Goal: Transaction & Acquisition: Book appointment/travel/reservation

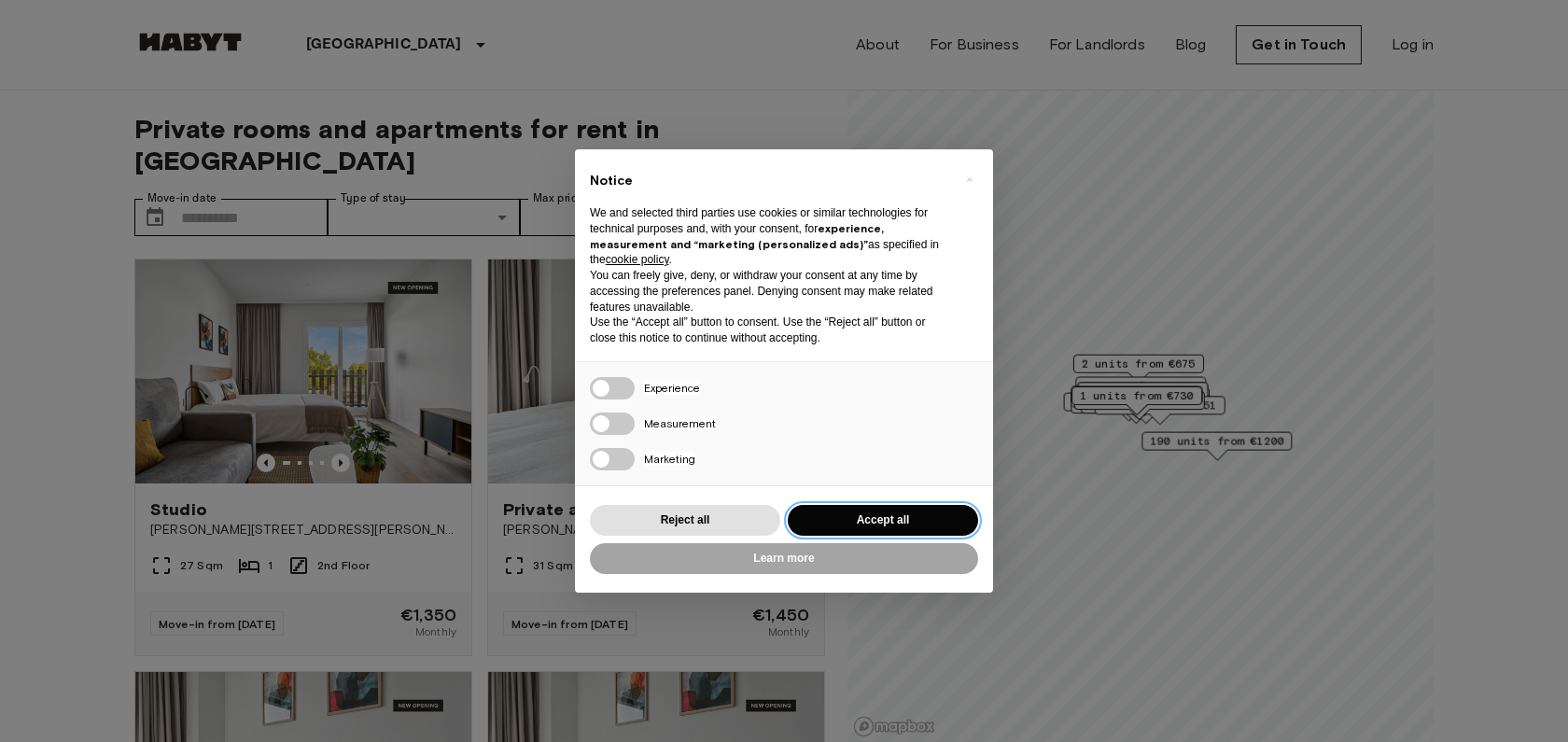
click at [880, 510] on button "Accept all" at bounding box center [883, 521] width 191 height 31
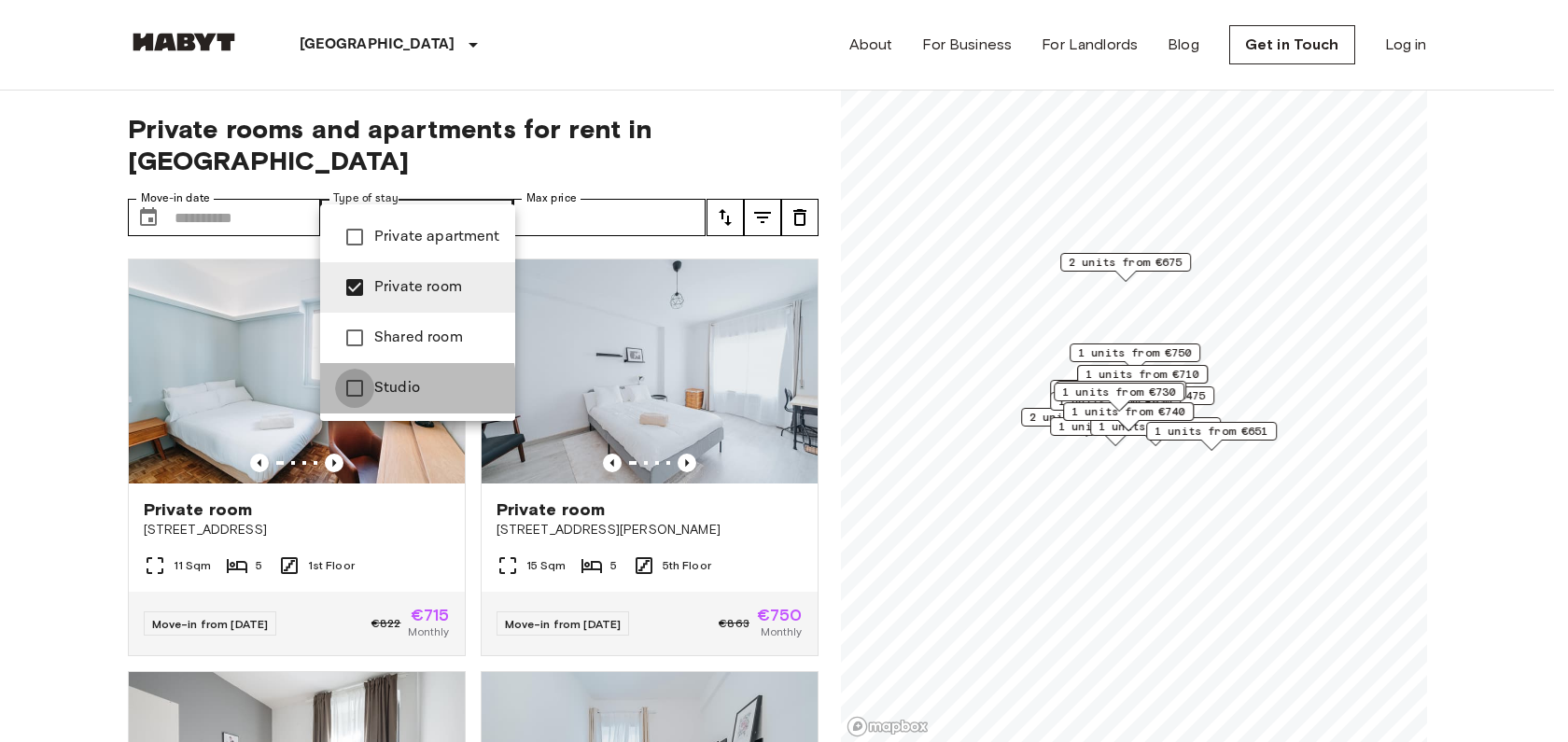
type input "**********"
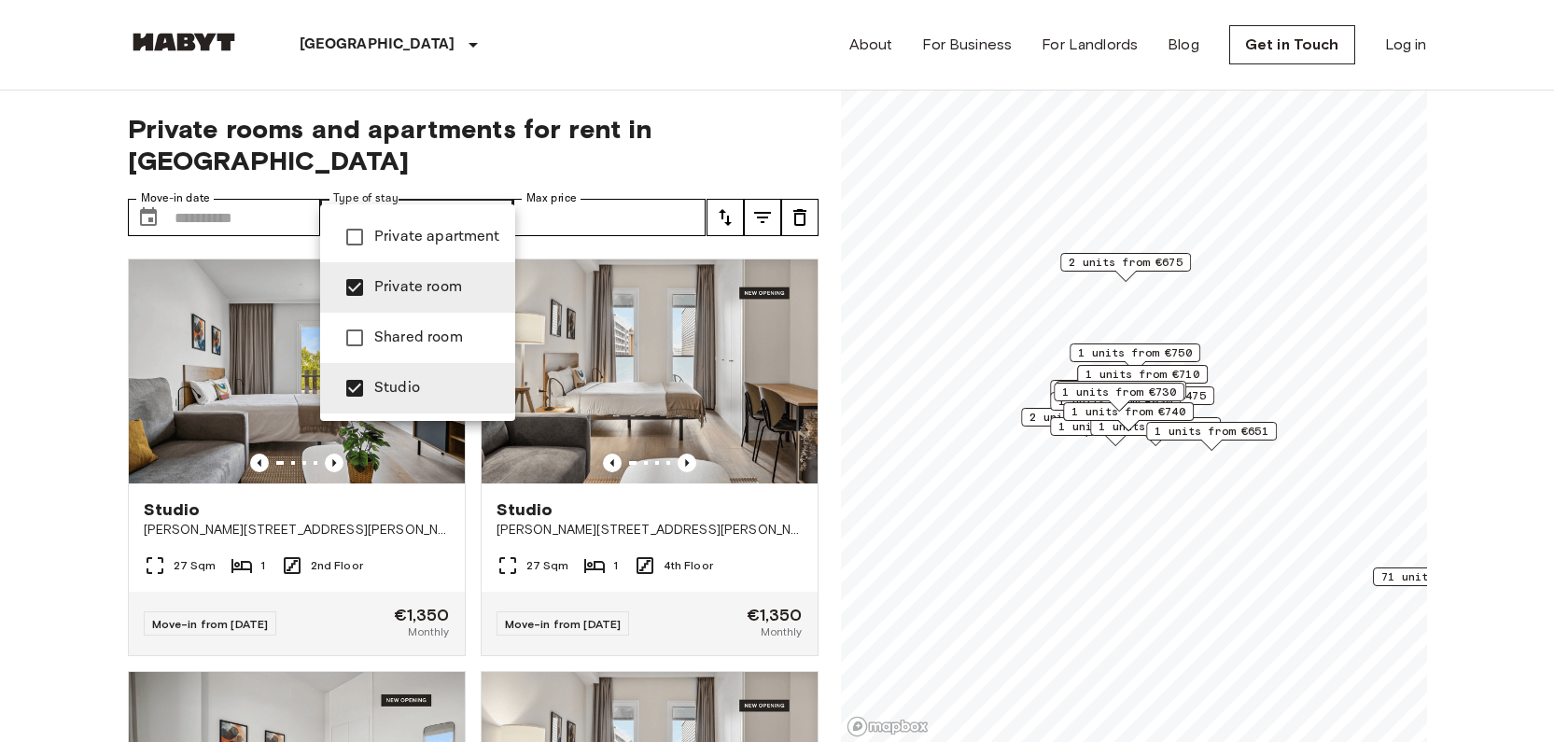
click at [581, 188] on div at bounding box center [784, 371] width 1568 height 742
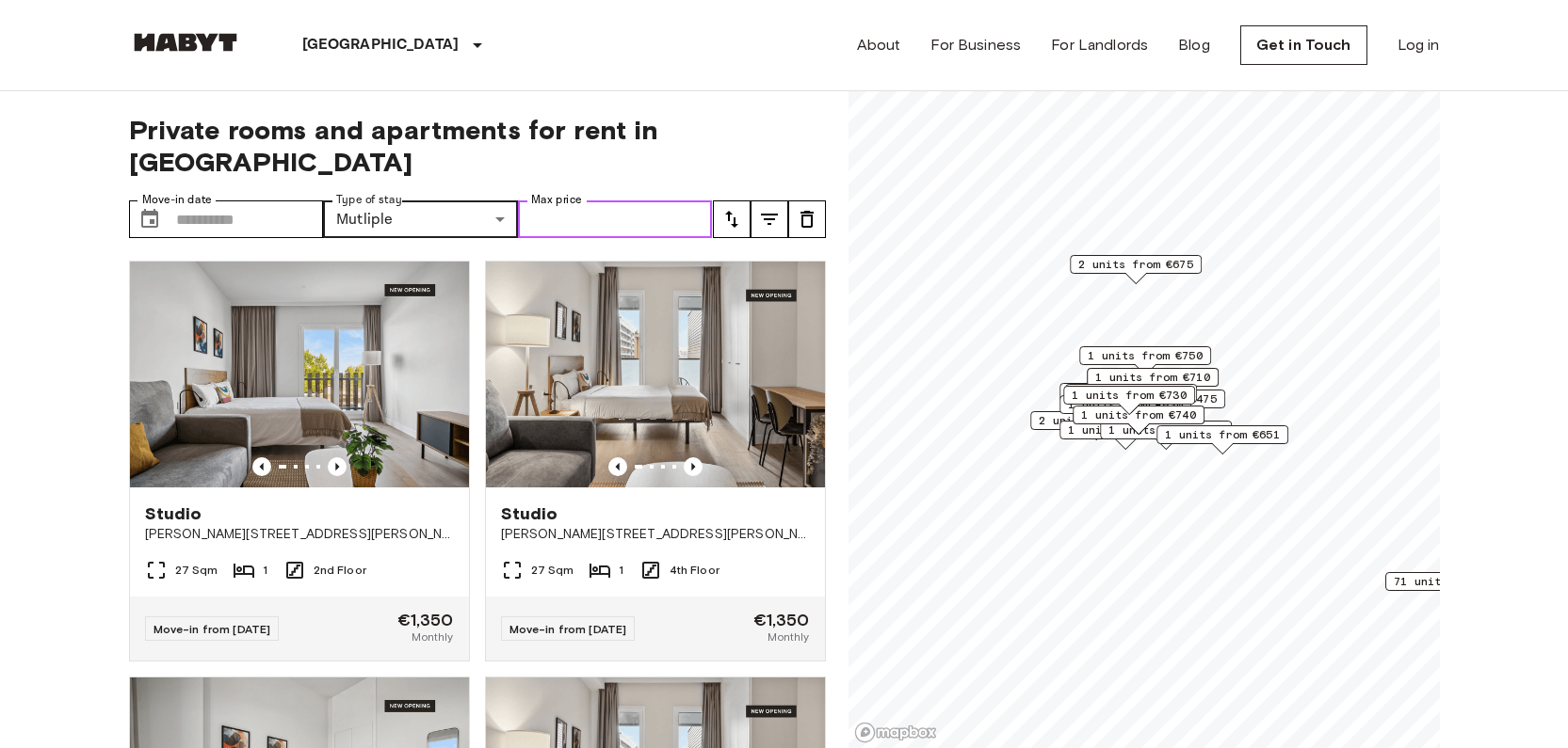
click at [568, 200] on input "Max price" at bounding box center [615, 219] width 195 height 37
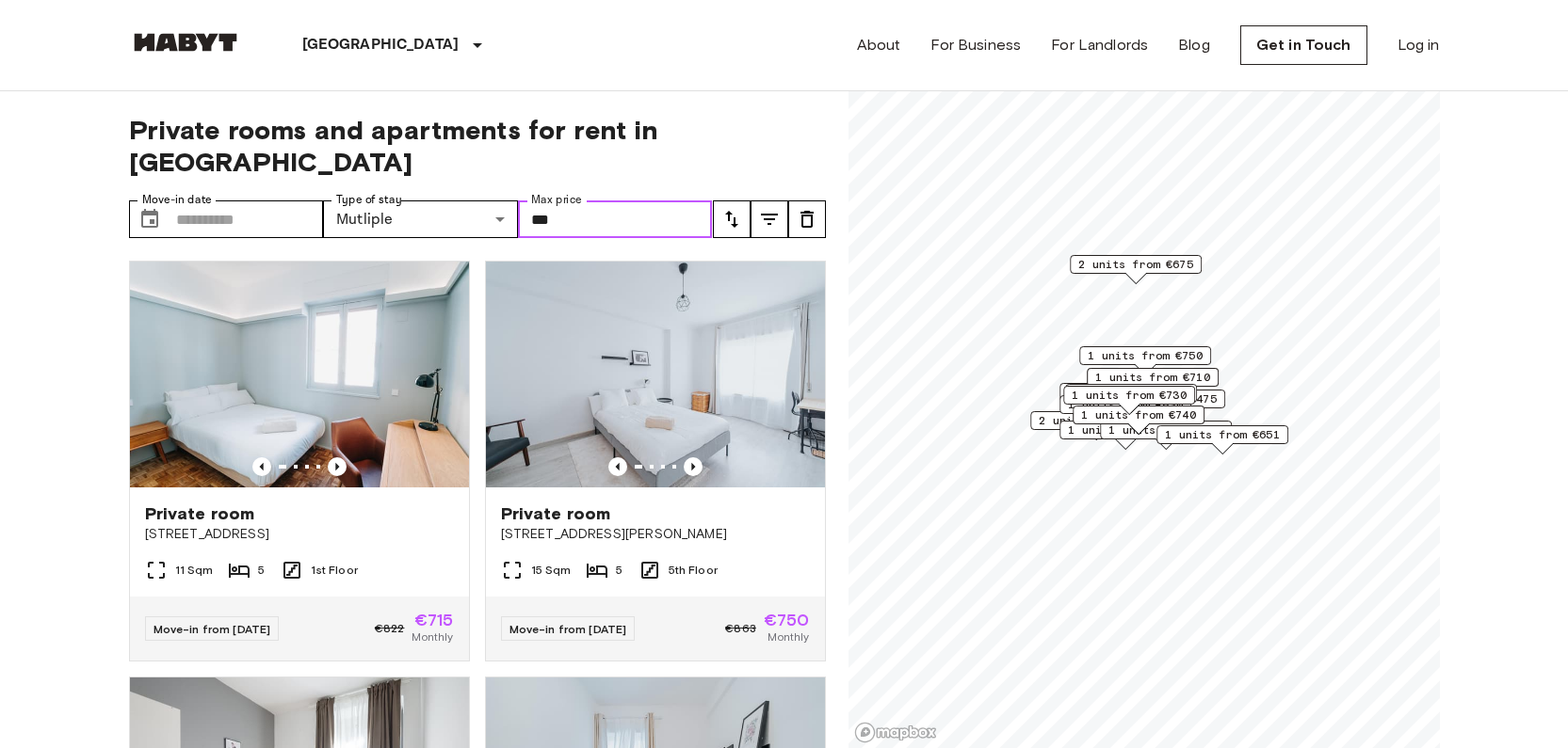
type input "***"
click at [780, 134] on span "Private rooms and apartments for rent in [GEOGRAPHIC_DATA]" at bounding box center [477, 146] width 697 height 64
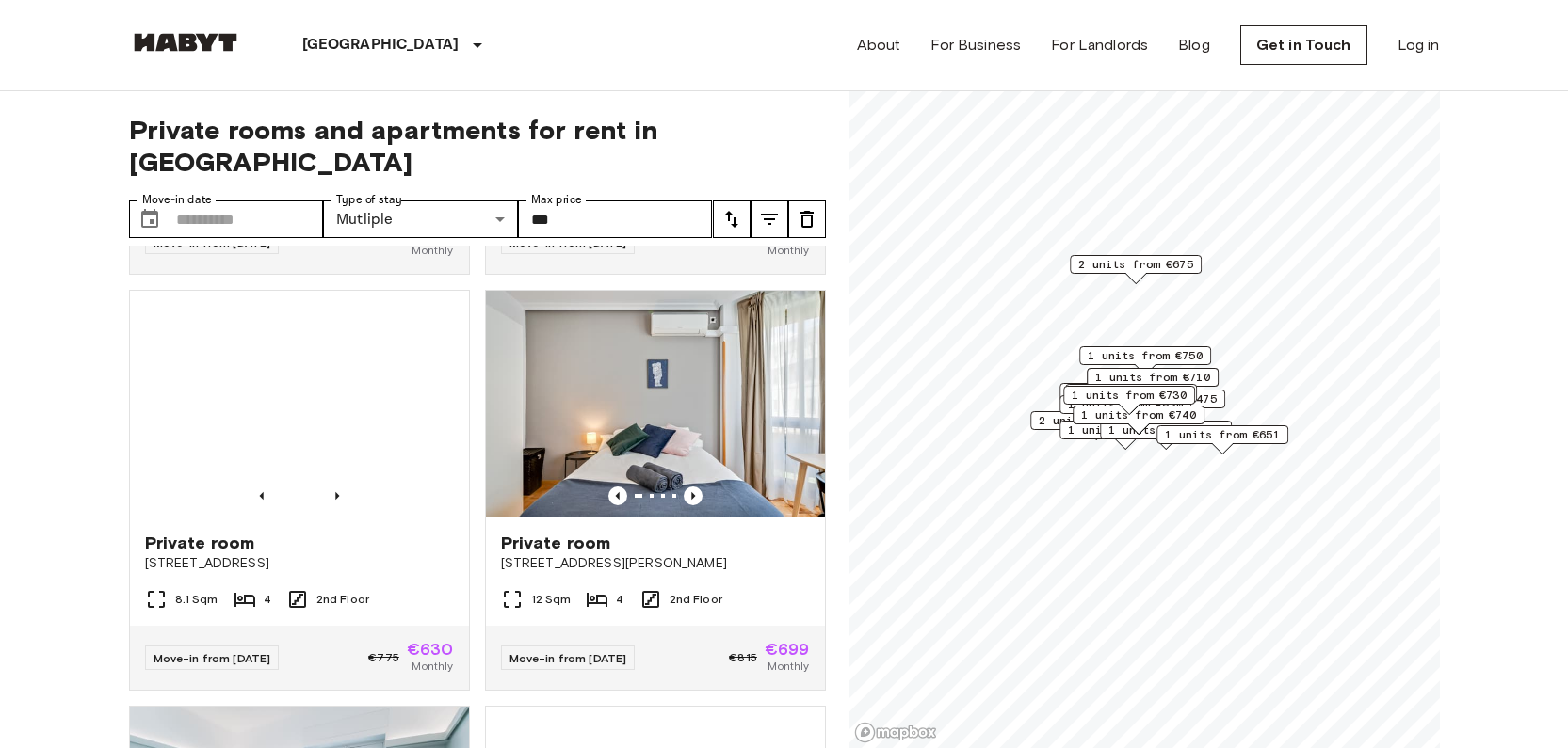
scroll to position [1235, 0]
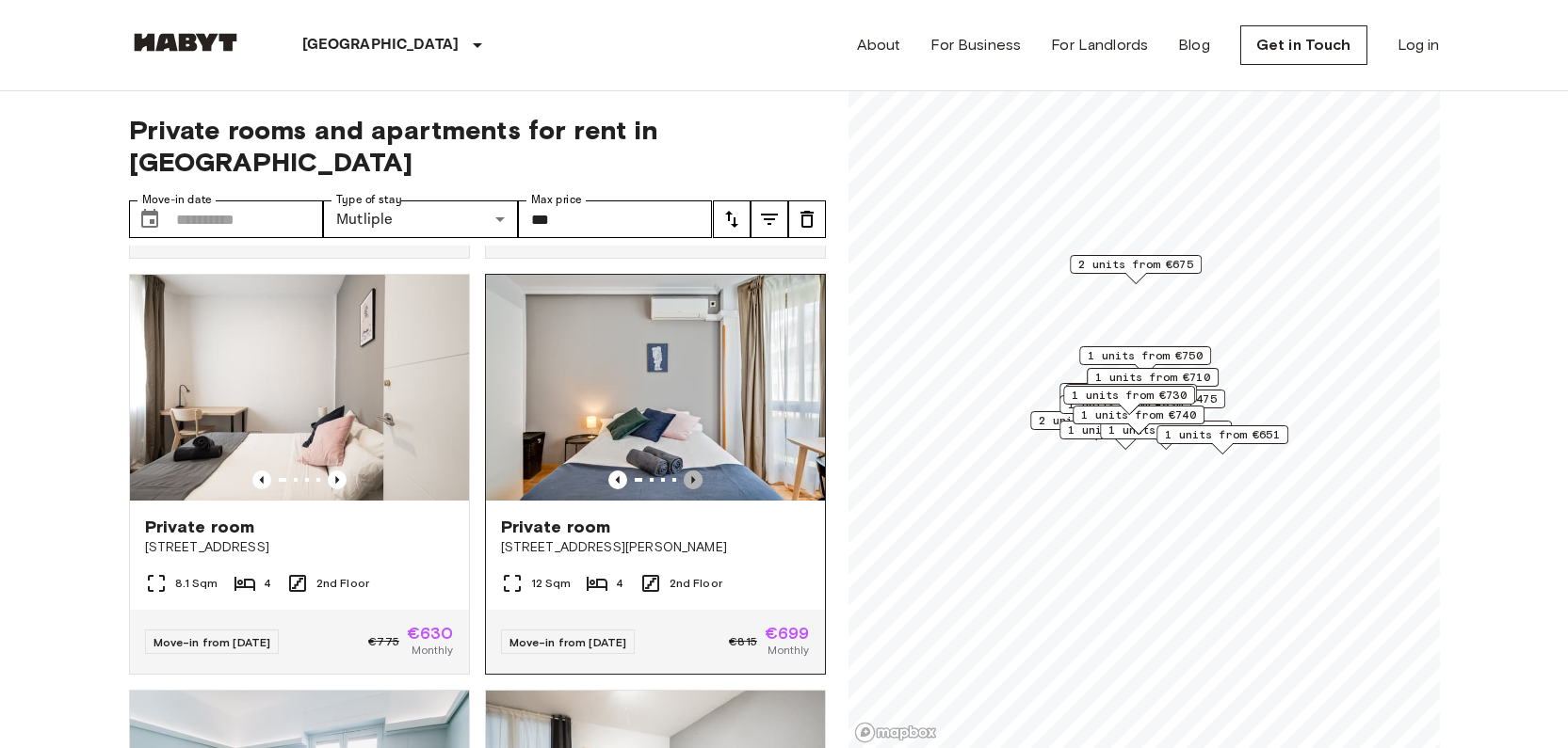
click at [691, 476] on icon "Previous image" at bounding box center [693, 480] width 4 height 8
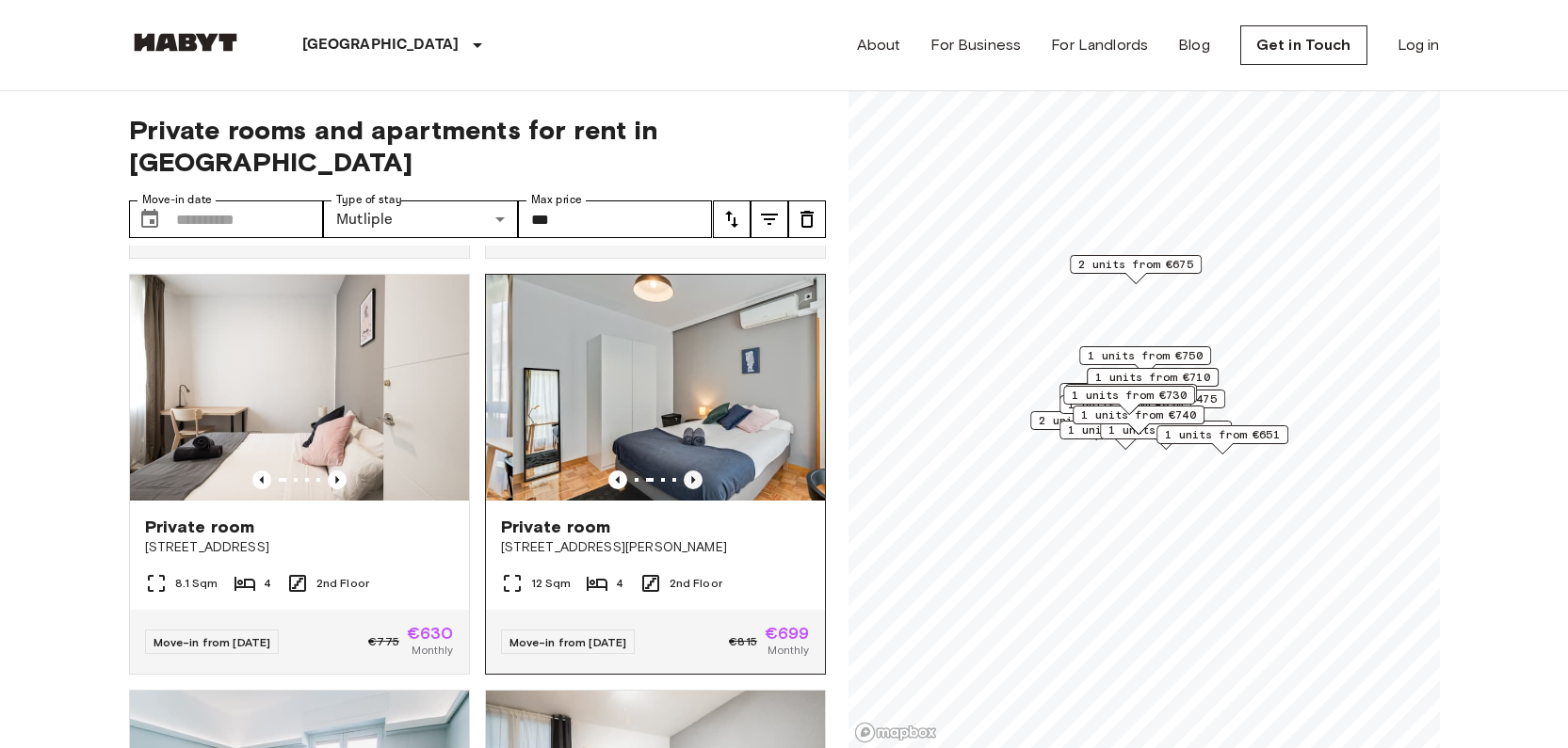
click at [691, 476] on icon "Previous image" at bounding box center [693, 480] width 4 height 8
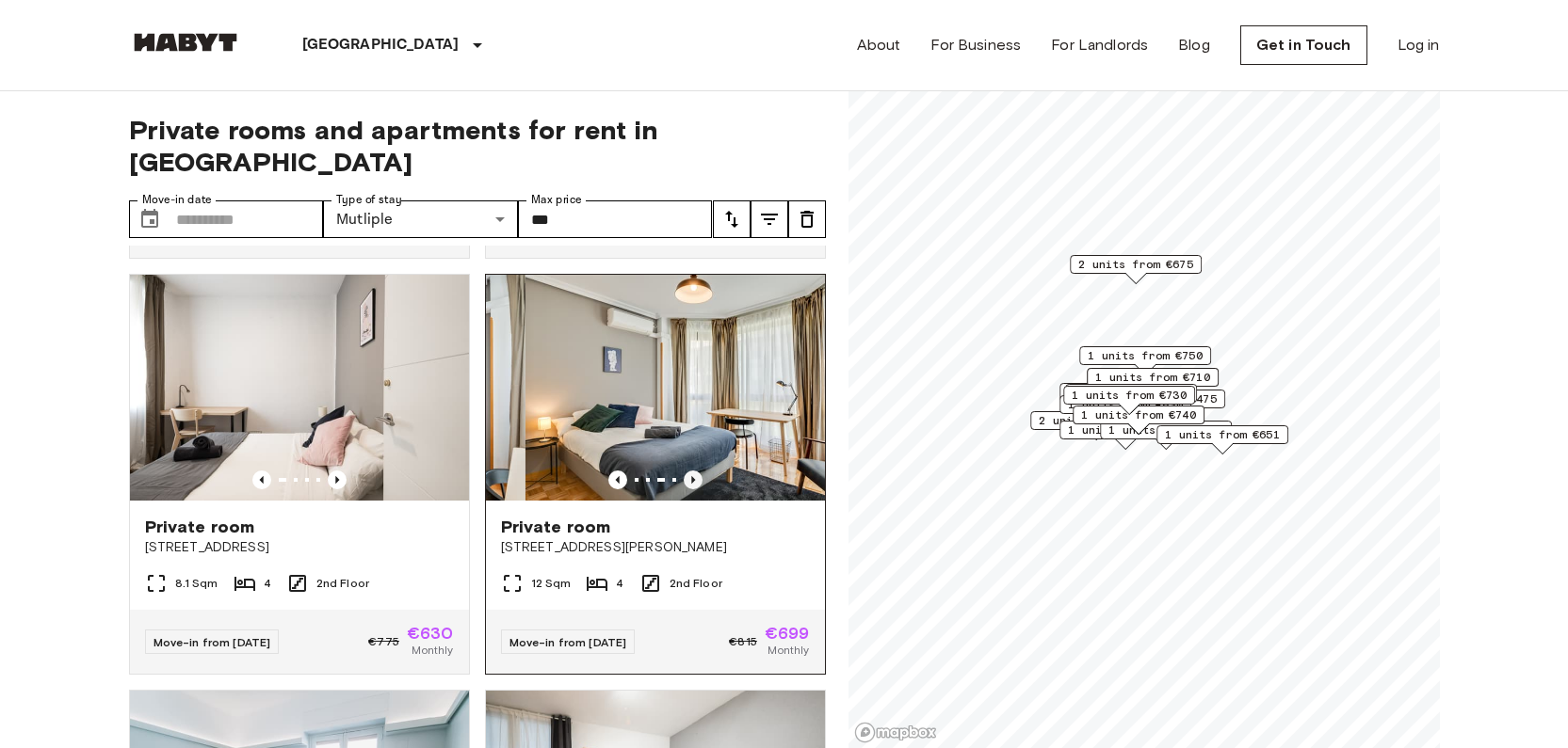
click at [691, 476] on icon "Previous image" at bounding box center [693, 480] width 4 height 8
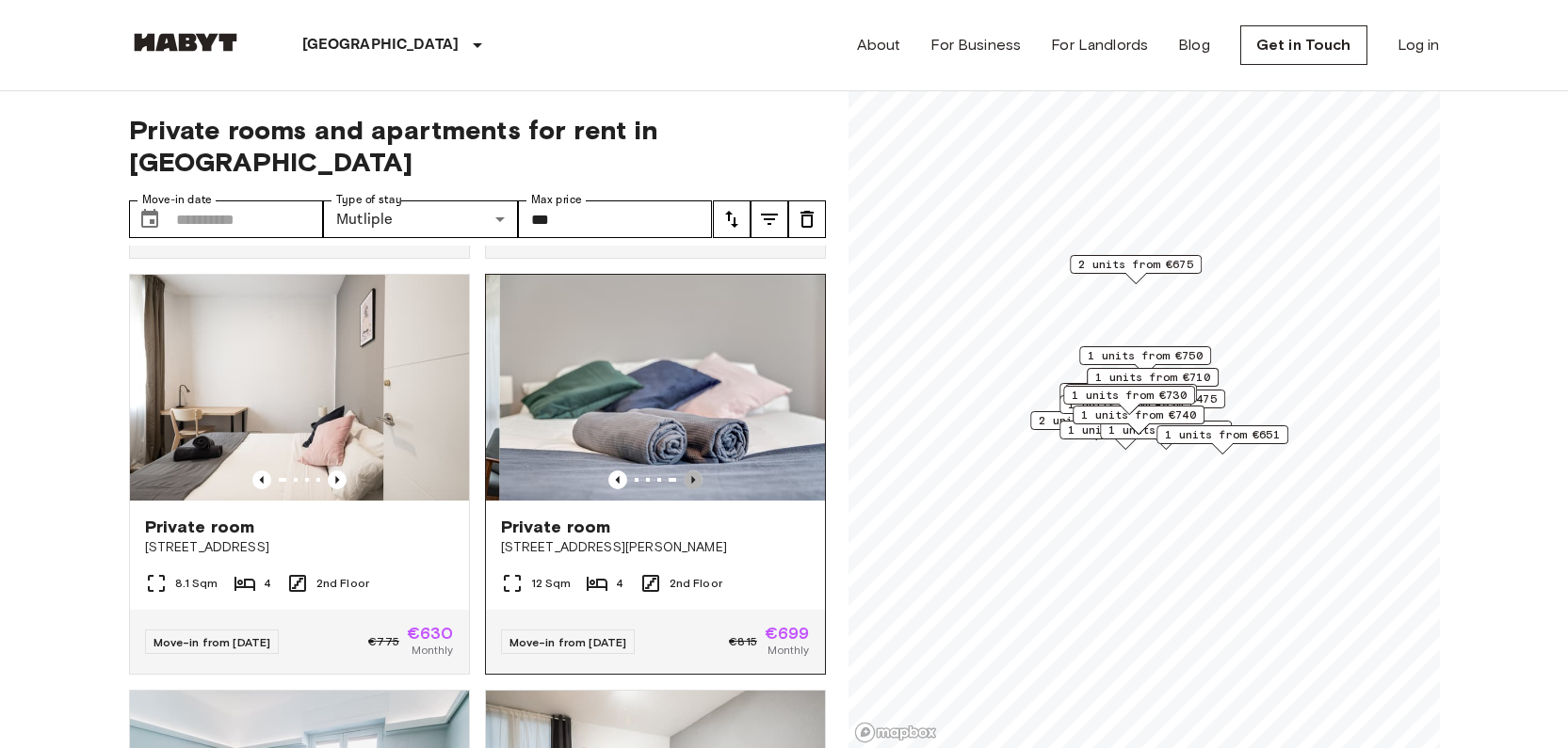
click at [691, 476] on icon "Previous image" at bounding box center [693, 480] width 4 height 8
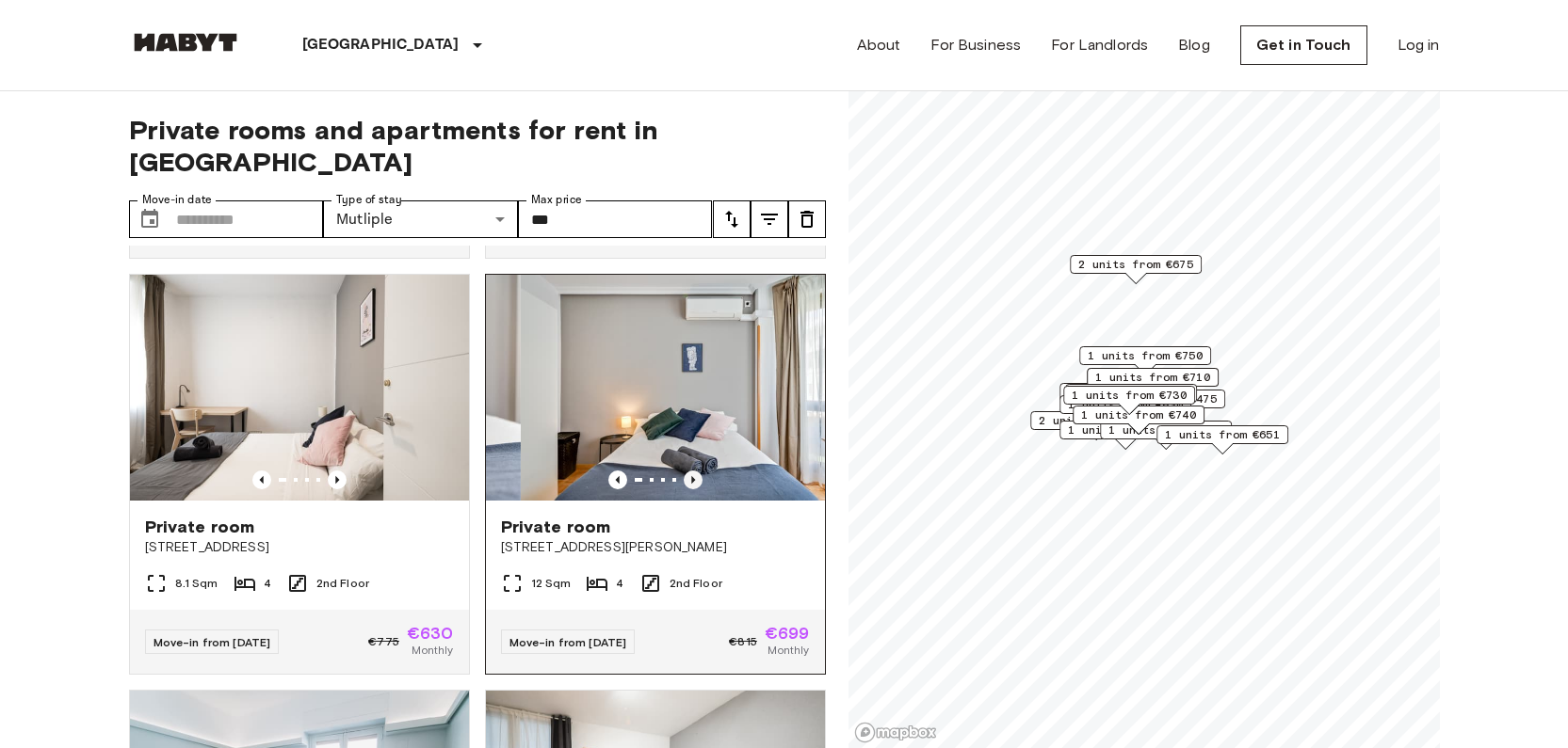
click at [691, 476] on icon "Previous image" at bounding box center [693, 480] width 4 height 8
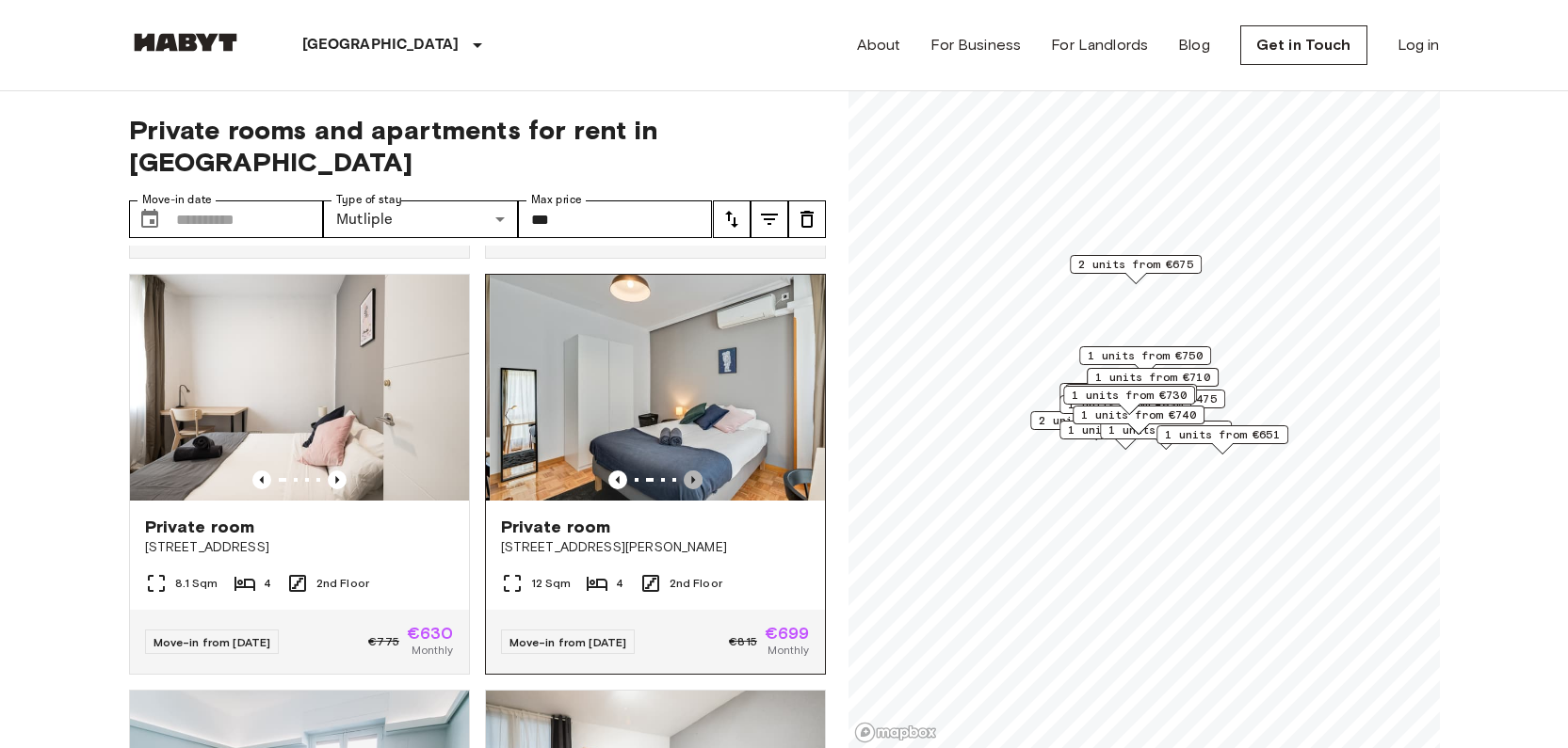
click at [691, 476] on icon "Previous image" at bounding box center [693, 480] width 4 height 8
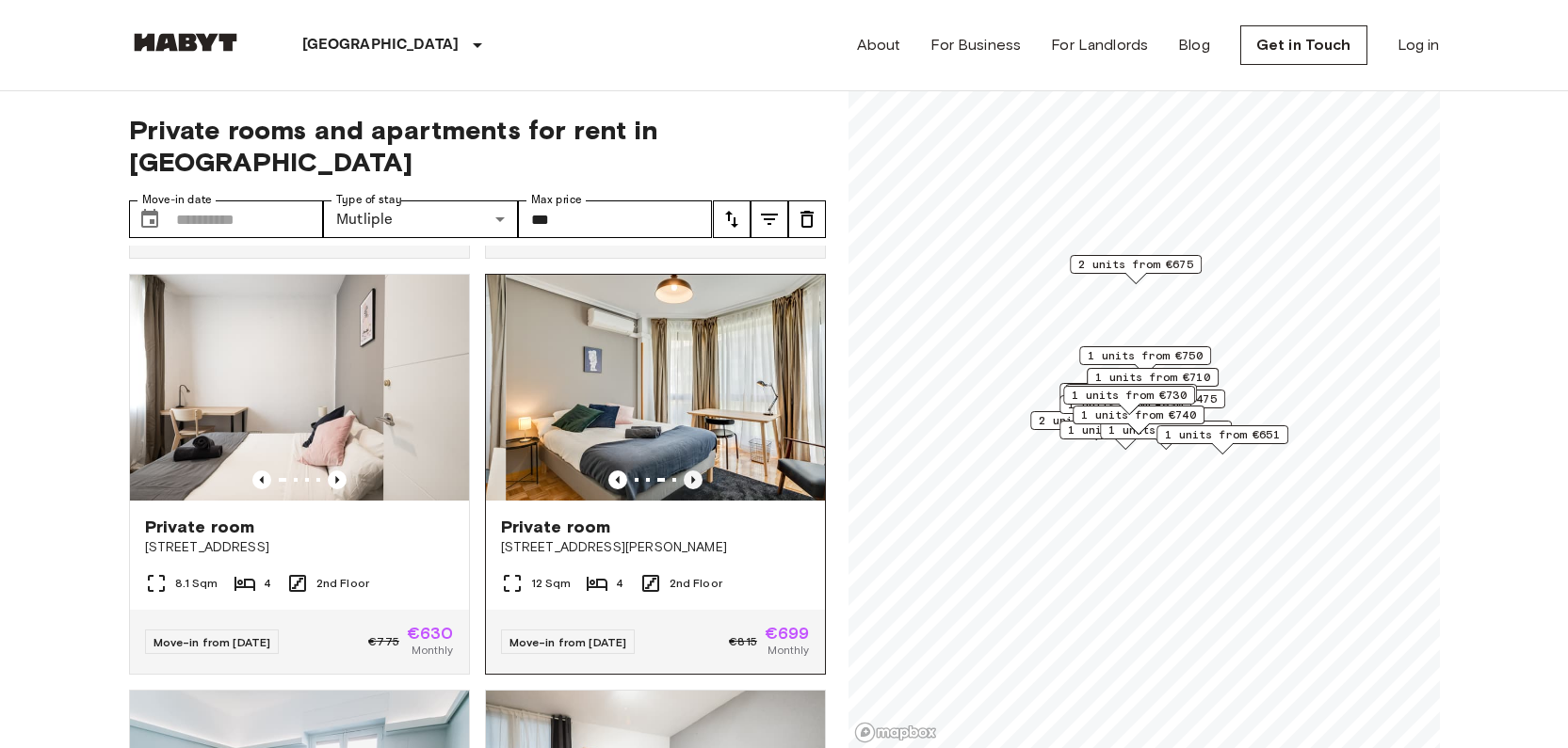
click at [691, 476] on icon "Previous image" at bounding box center [693, 480] width 4 height 8
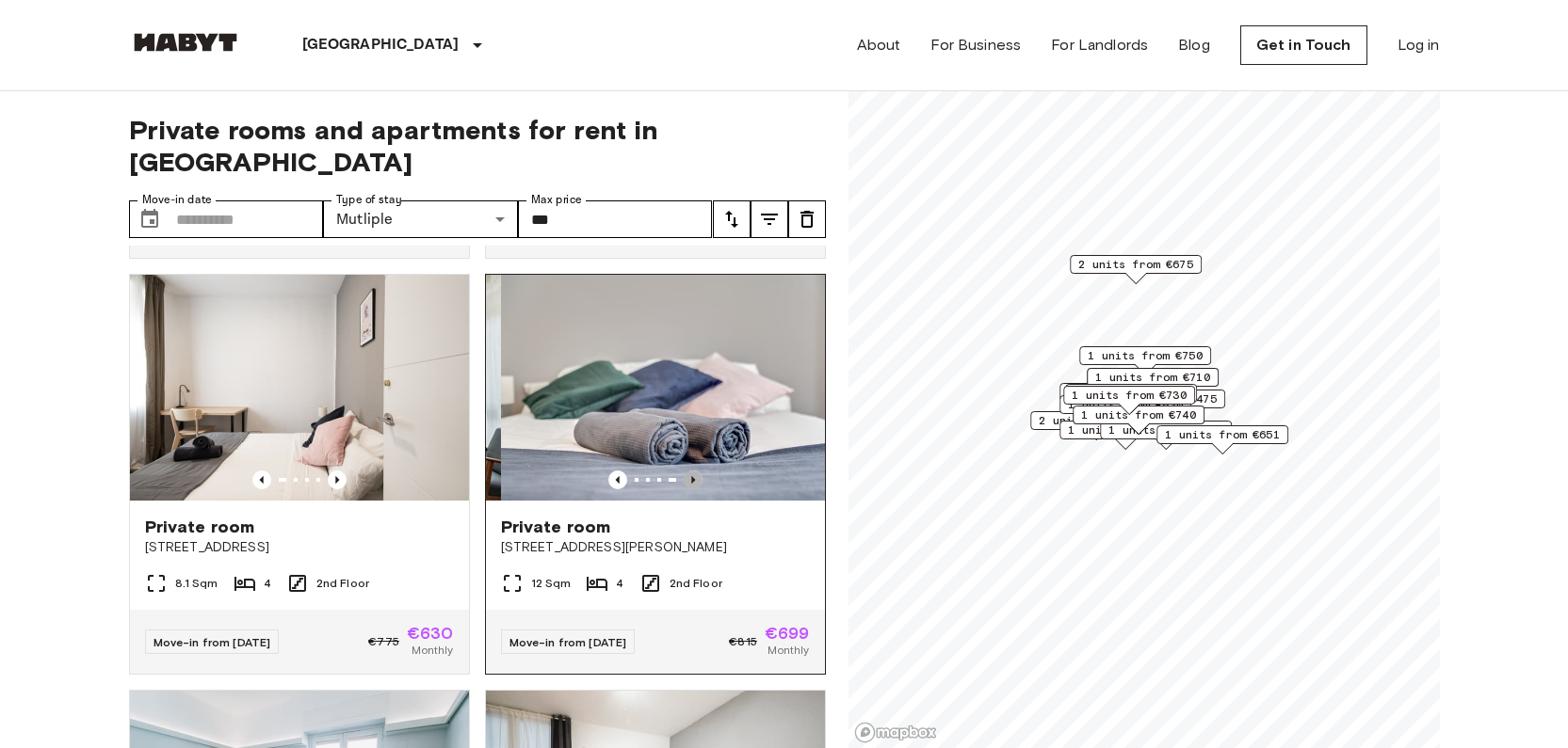
click at [691, 476] on icon "Previous image" at bounding box center [693, 480] width 4 height 8
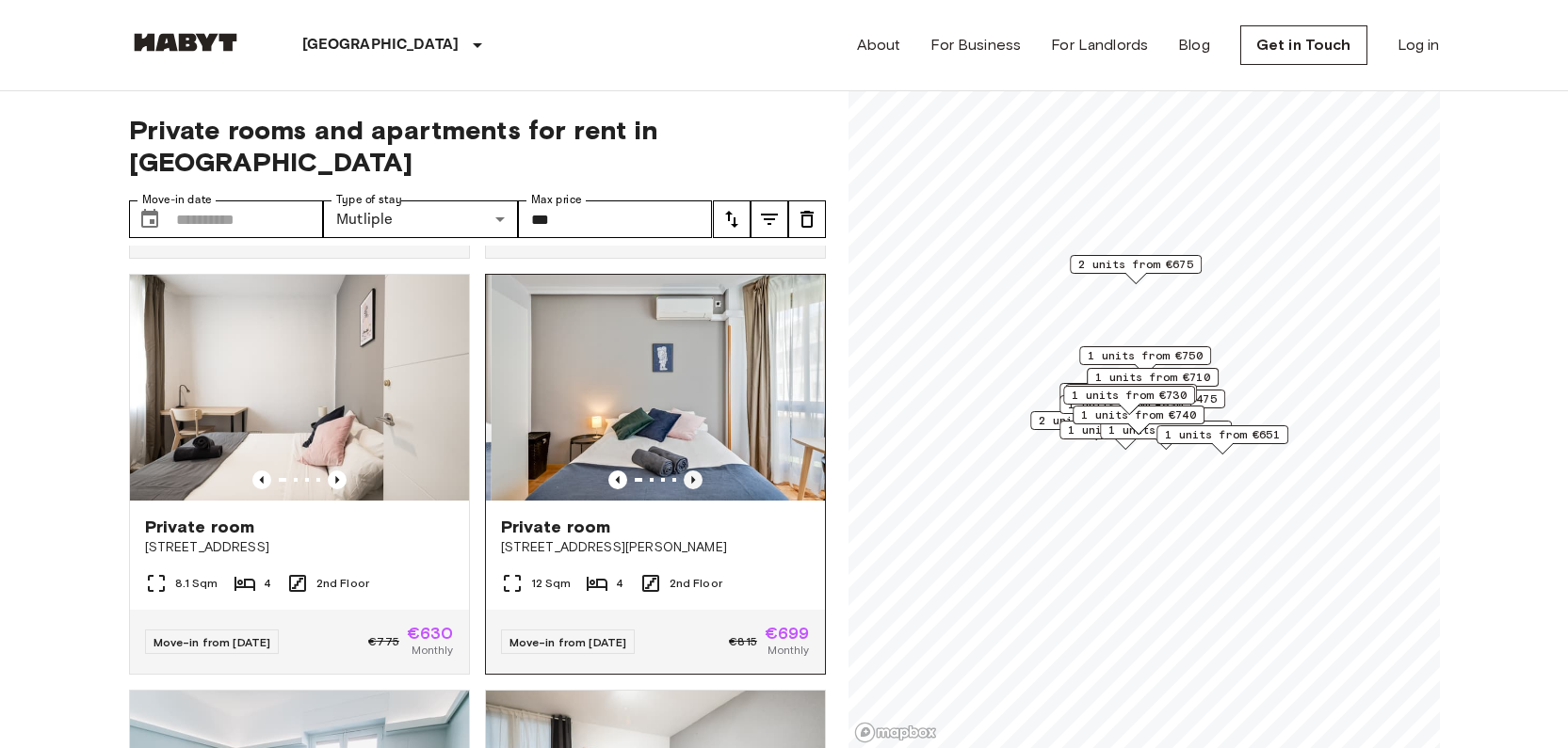
click at [691, 476] on icon "Previous image" at bounding box center [693, 480] width 4 height 8
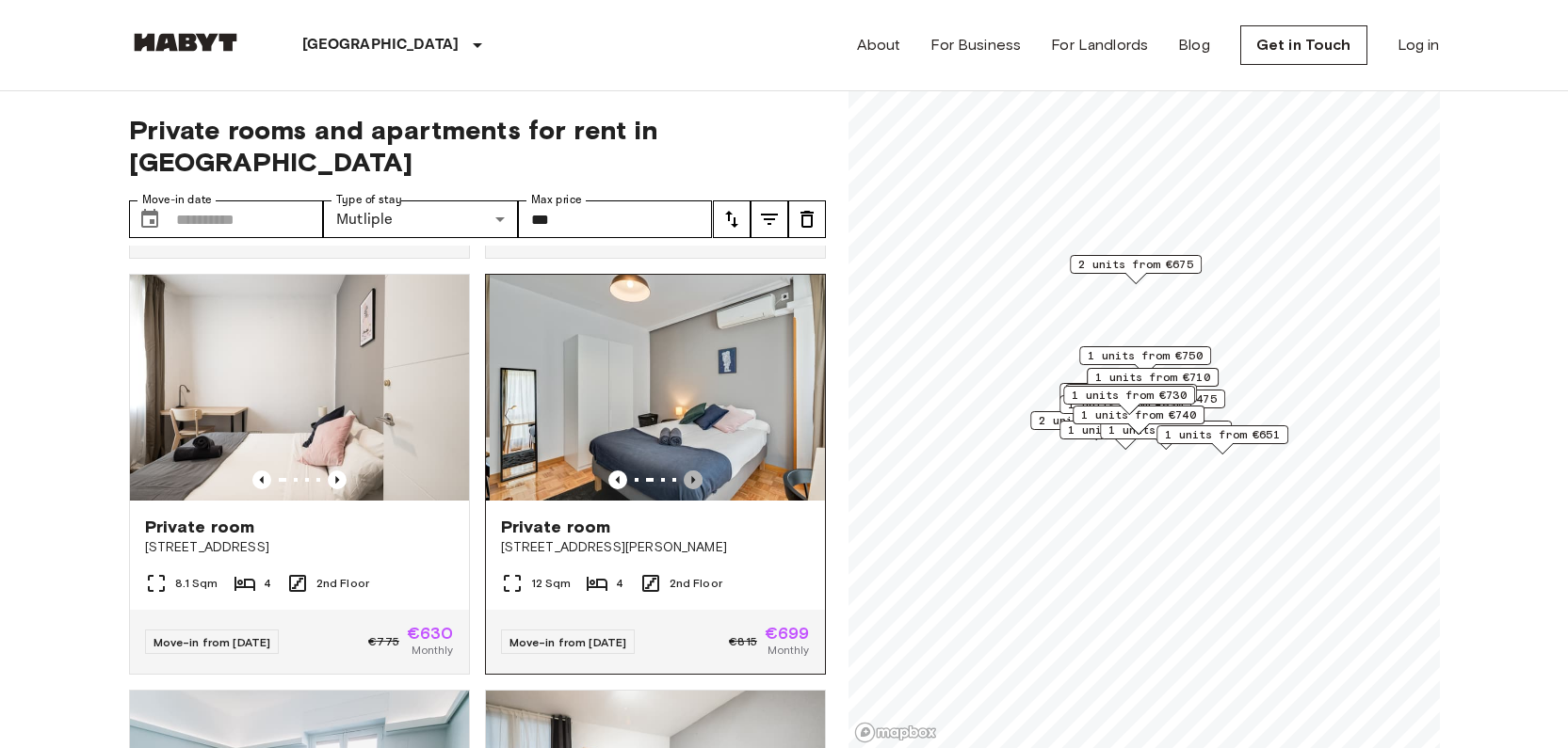
click at [691, 476] on icon "Previous image" at bounding box center [693, 480] width 4 height 8
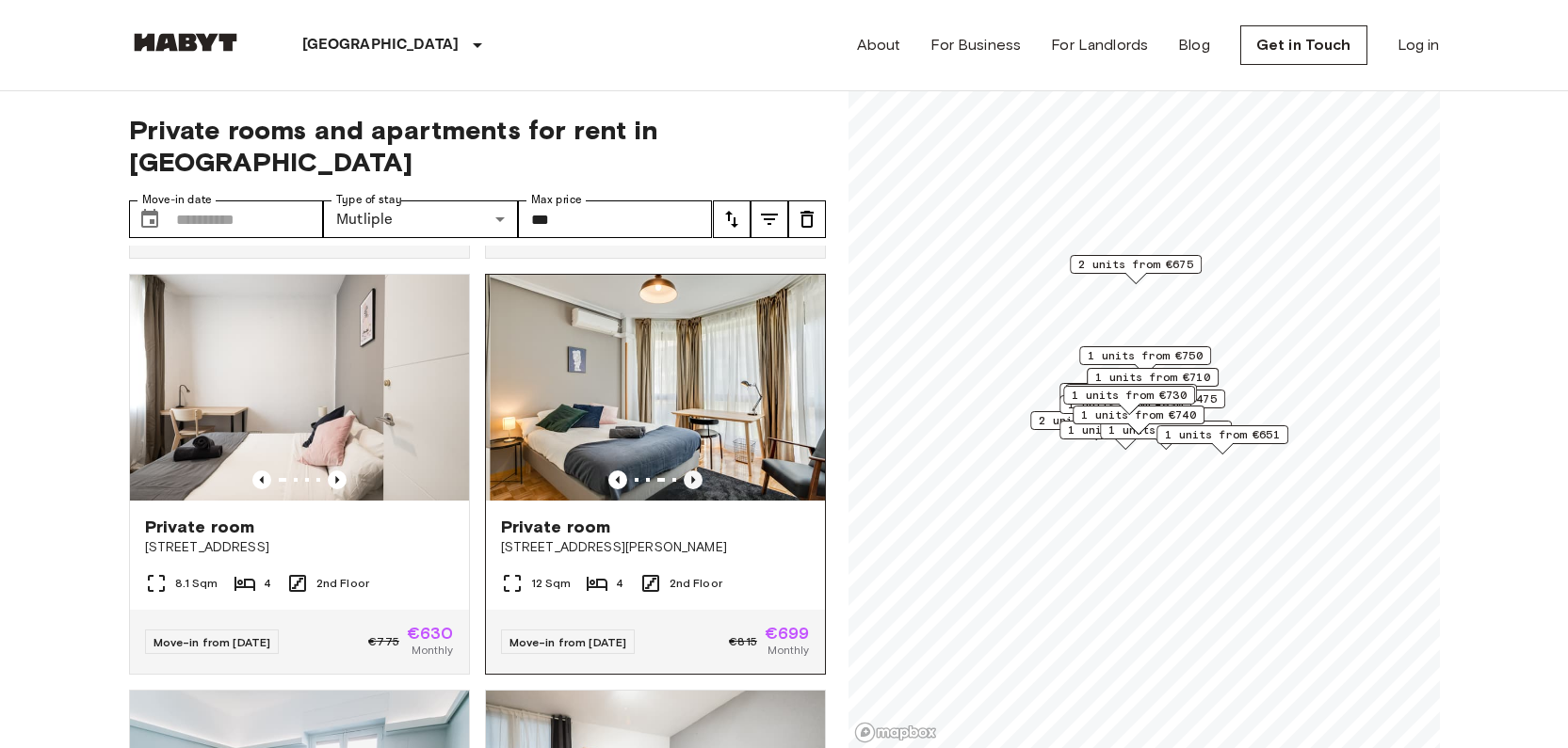
click at [691, 476] on icon "Previous image" at bounding box center [693, 480] width 4 height 8
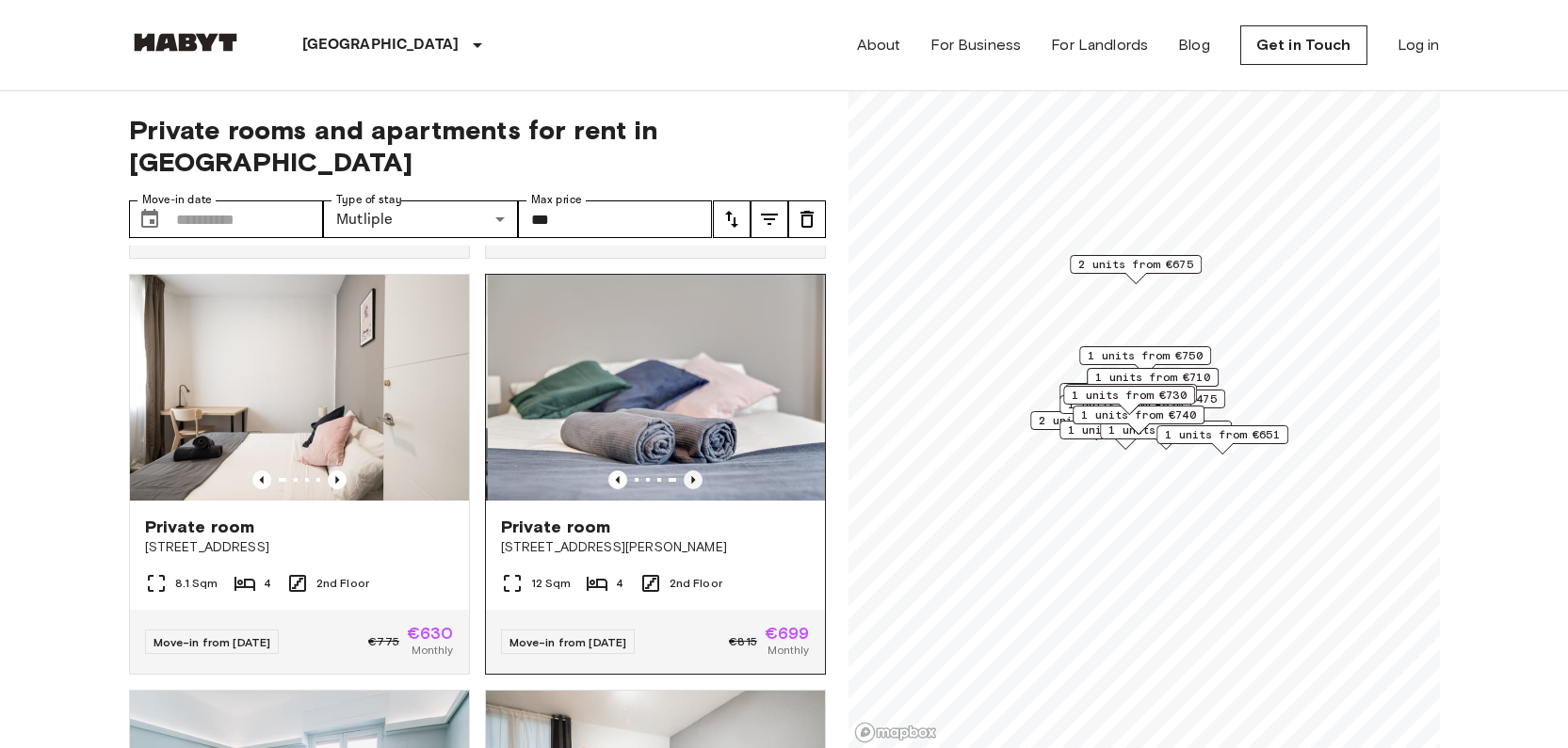
click at [691, 476] on icon "Previous image" at bounding box center [693, 480] width 4 height 8
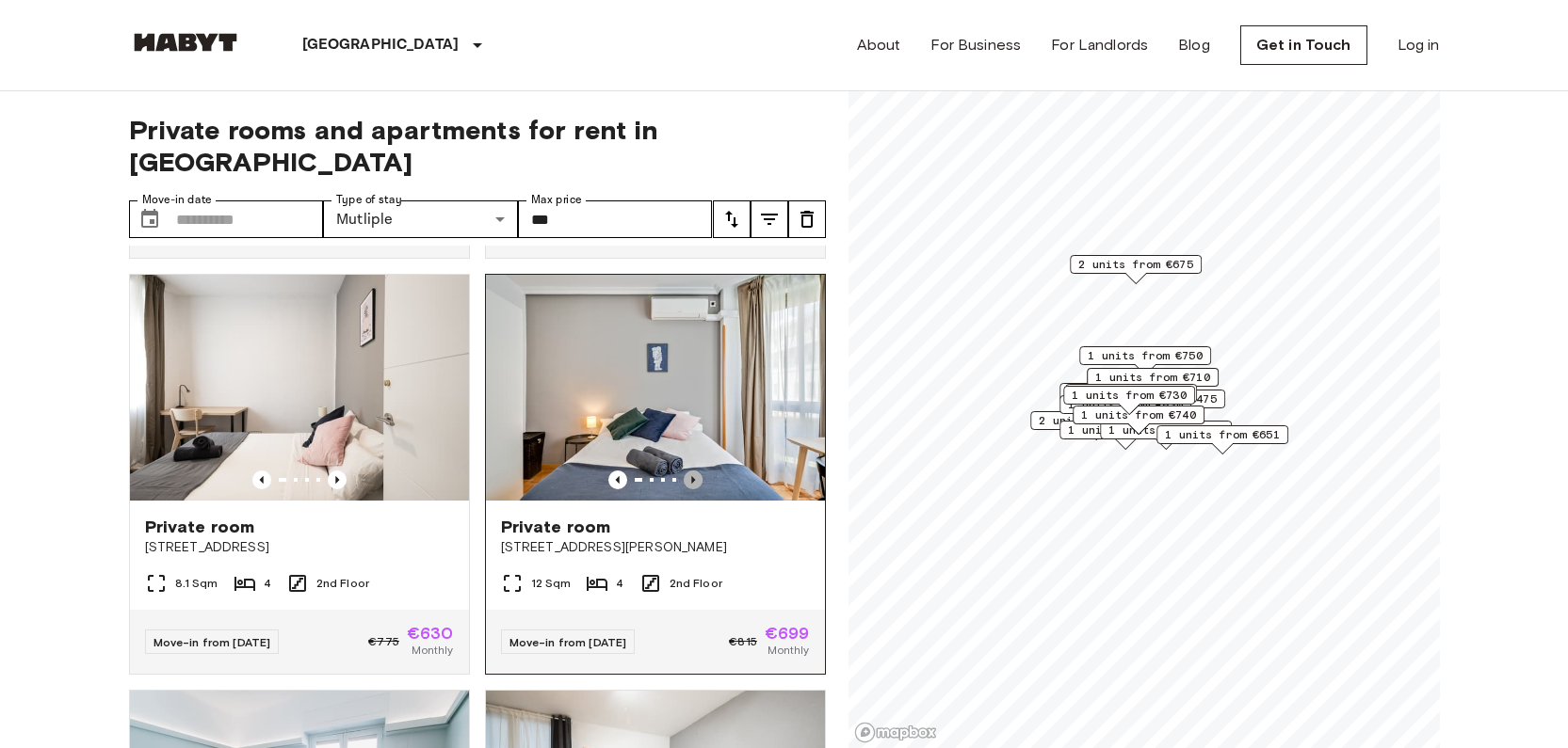
click at [691, 476] on icon "Previous image" at bounding box center [693, 480] width 4 height 8
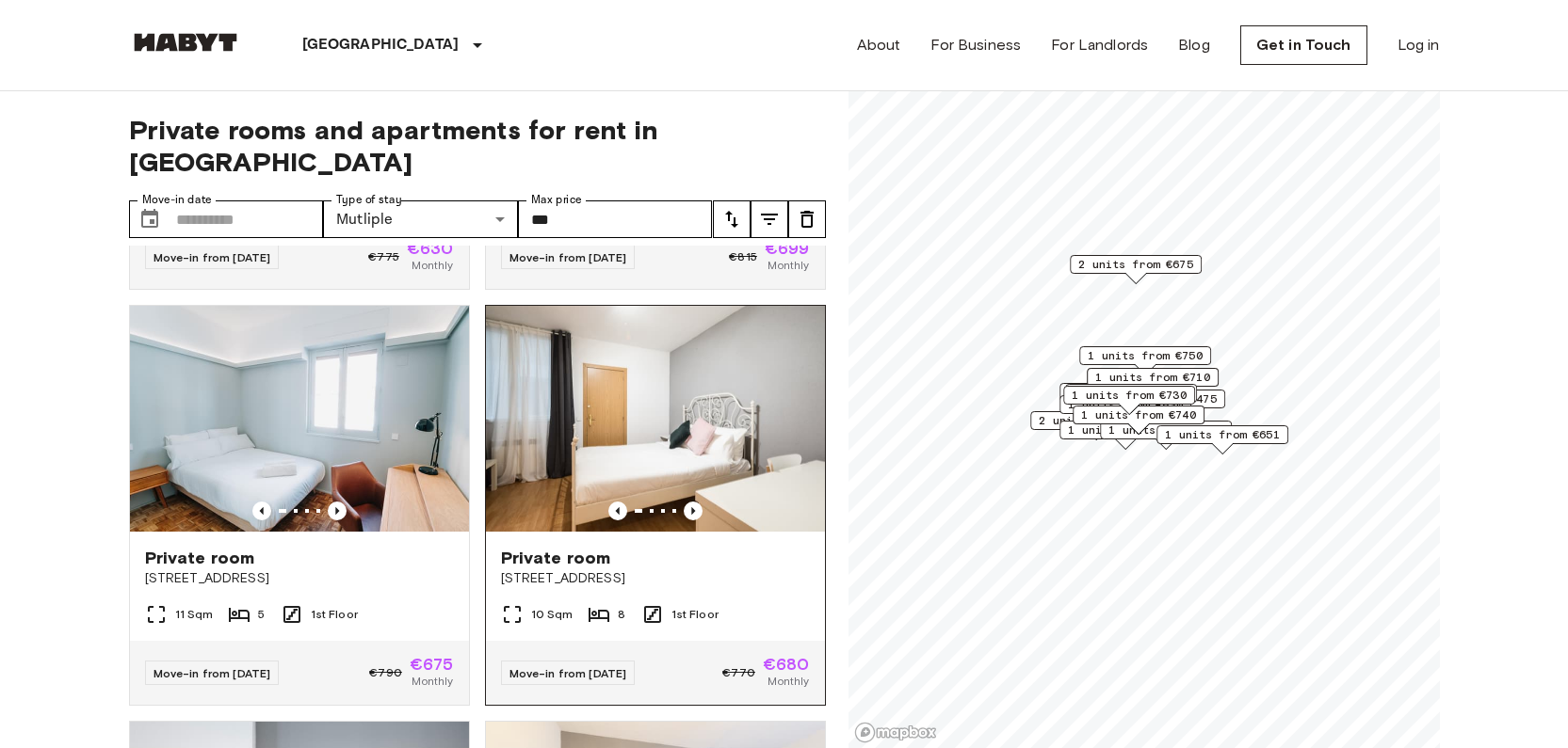
scroll to position [1624, 0]
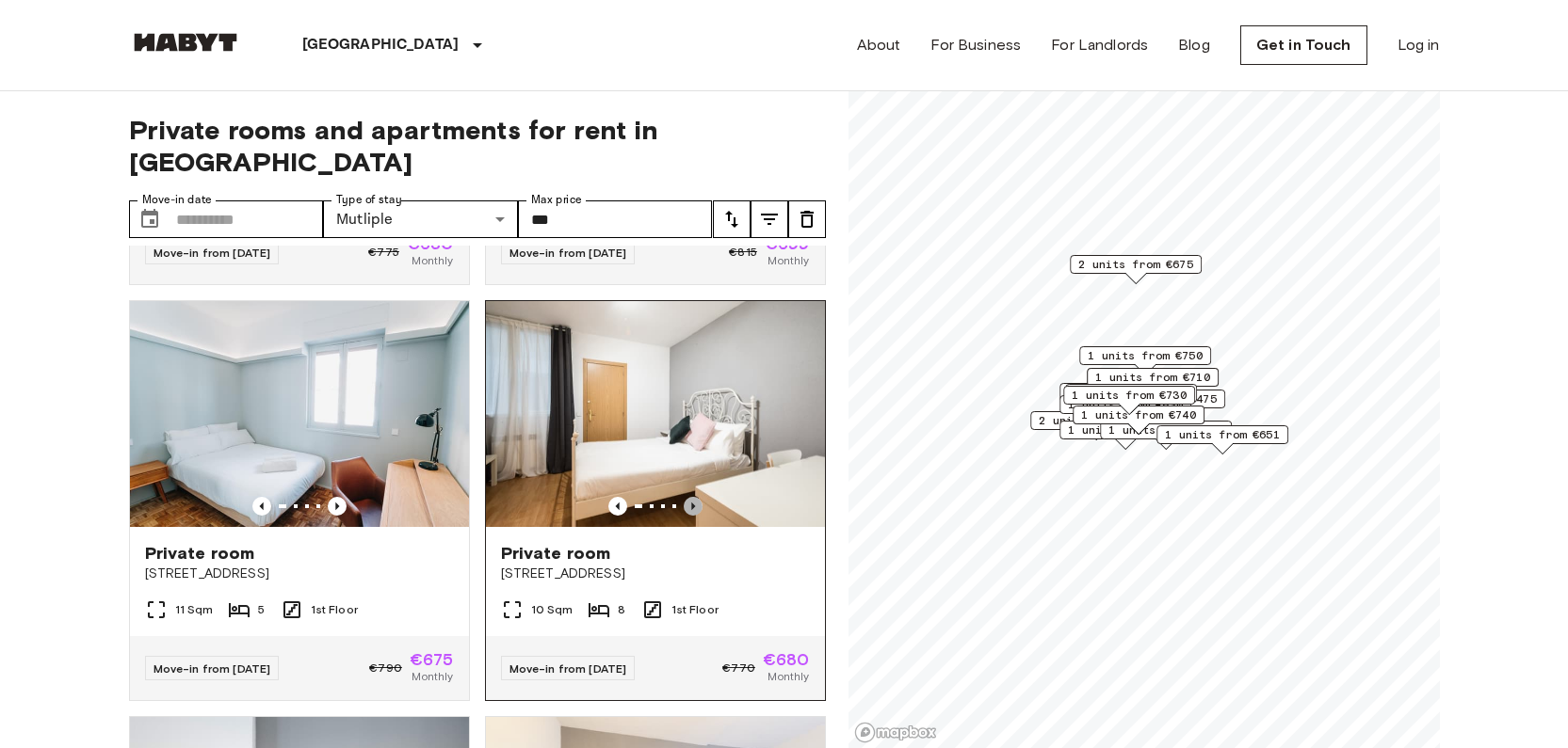
click at [683, 510] on icon "Previous image" at bounding box center [692, 506] width 19 height 19
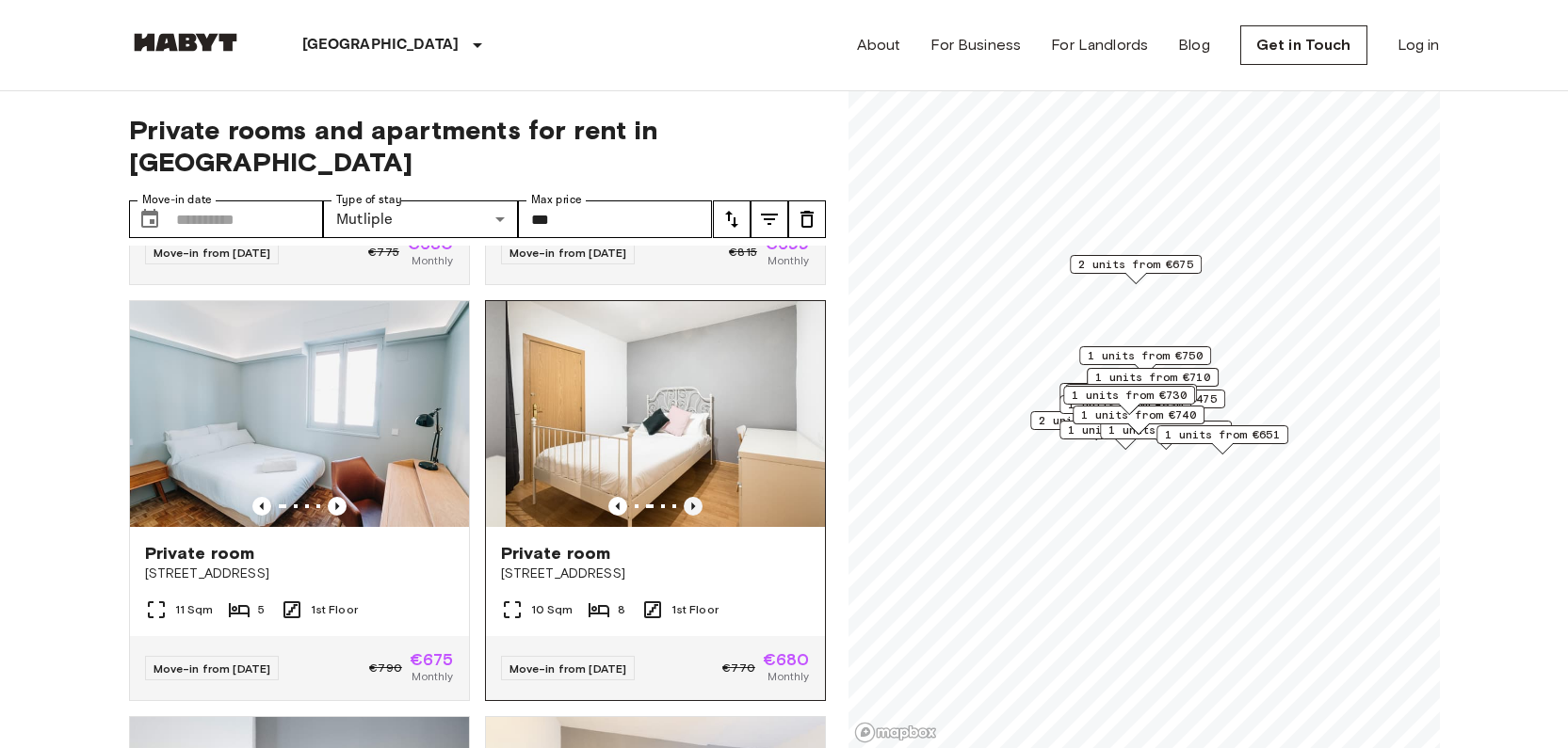
click at [683, 510] on icon "Previous image" at bounding box center [692, 506] width 19 height 19
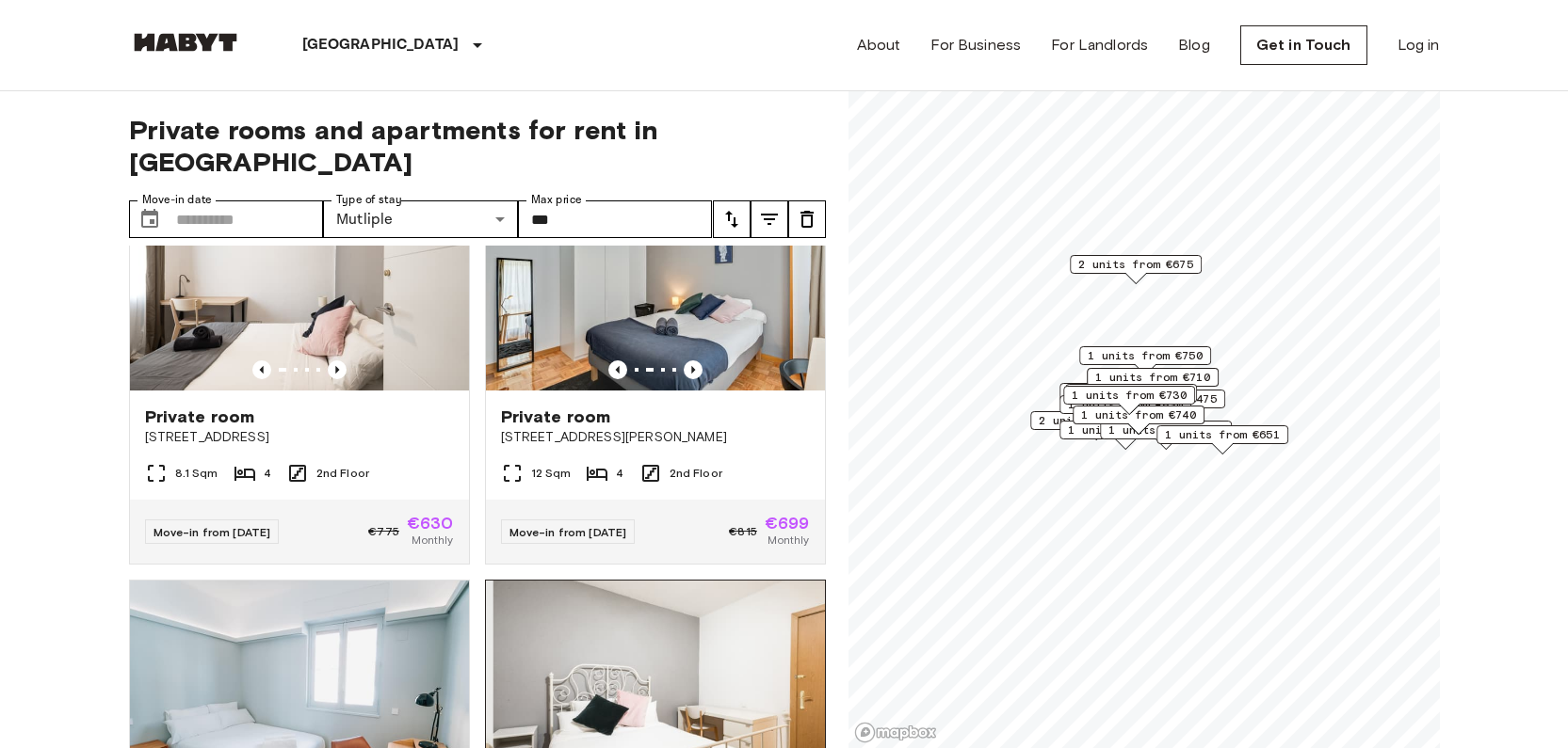
scroll to position [1317, 0]
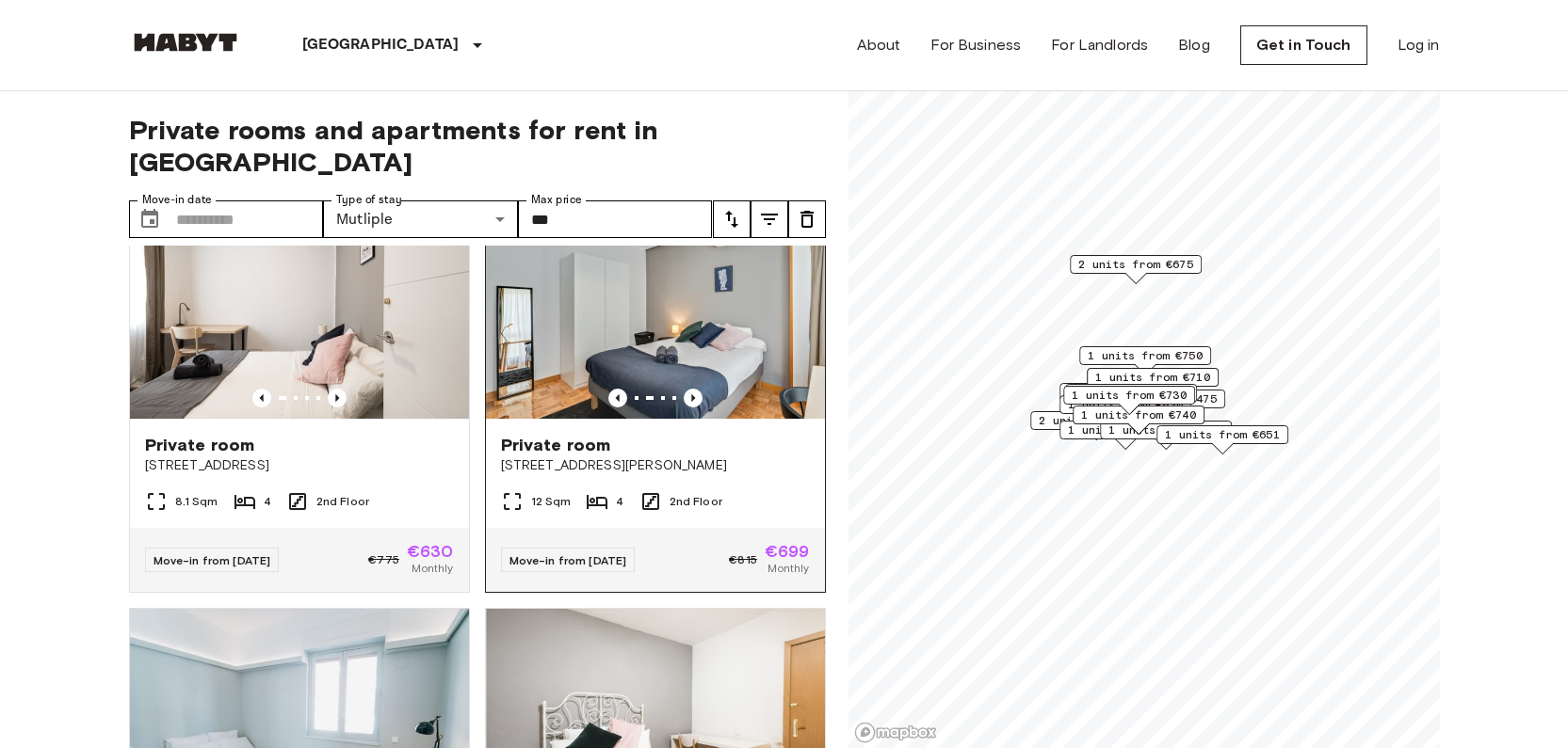
click at [748, 473] on div "Private room [STREET_ADDRESS][PERSON_NAME]" at bounding box center [656, 454] width 339 height 72
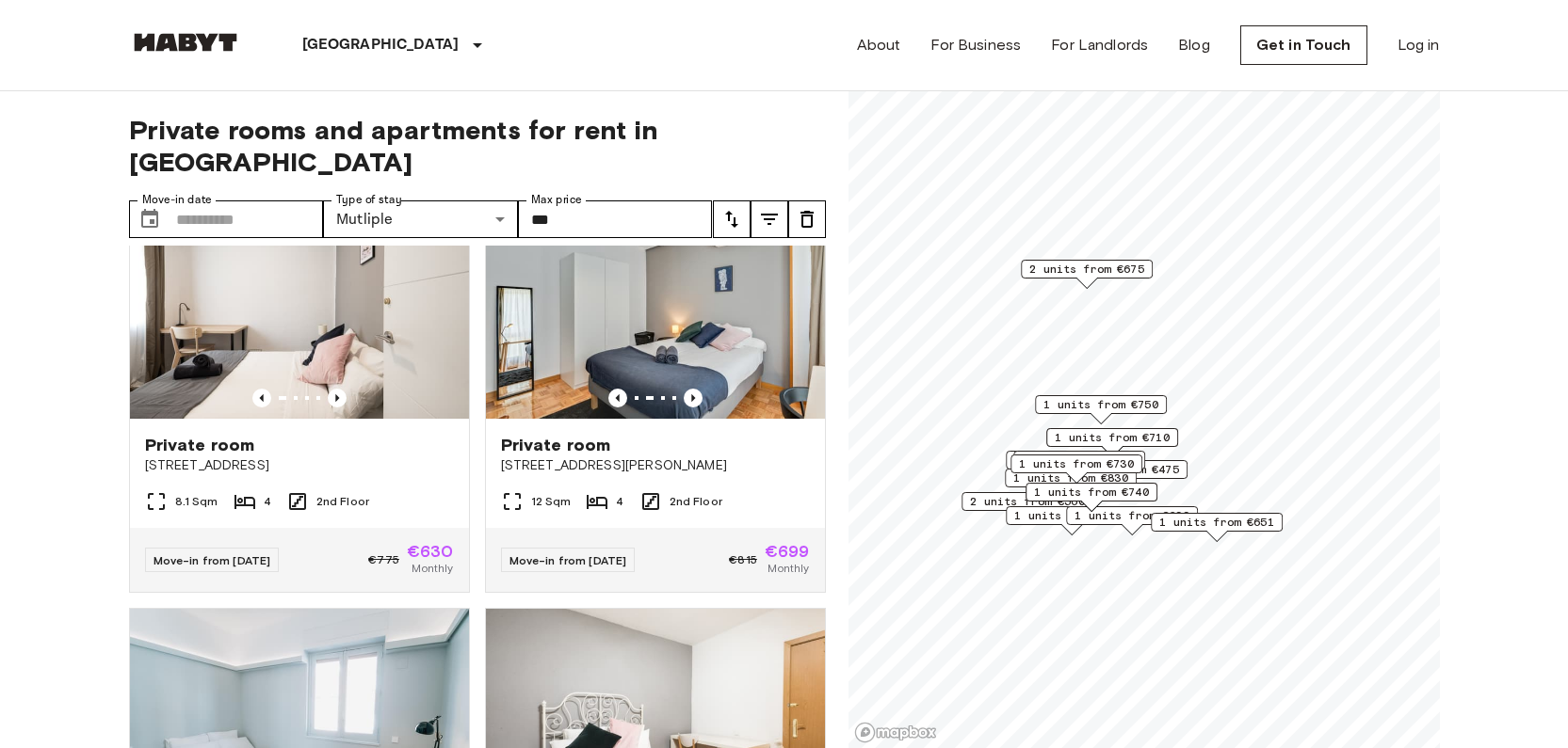
click at [1100, 268] on span "2 units from €675" at bounding box center [1087, 269] width 115 height 17
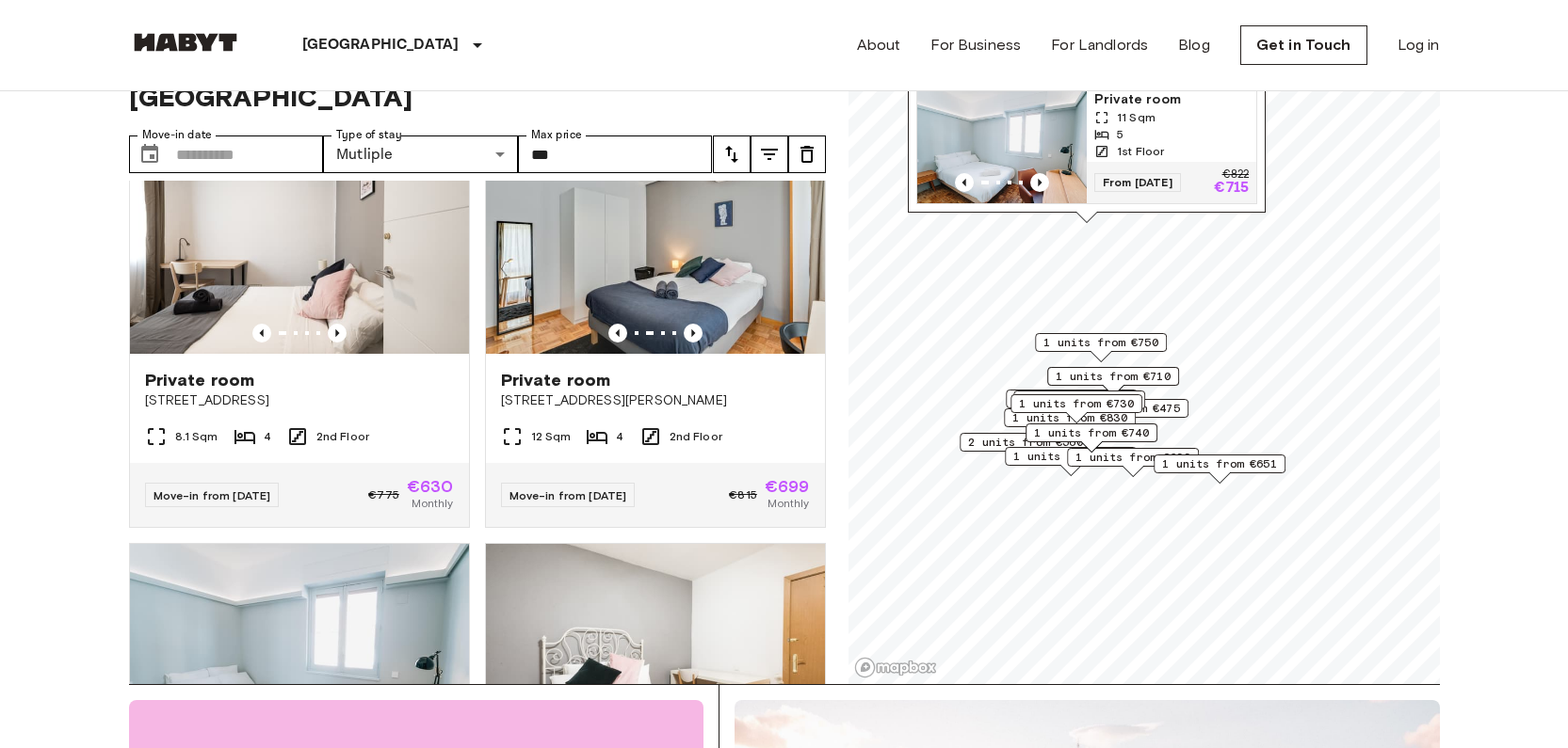
scroll to position [88, 0]
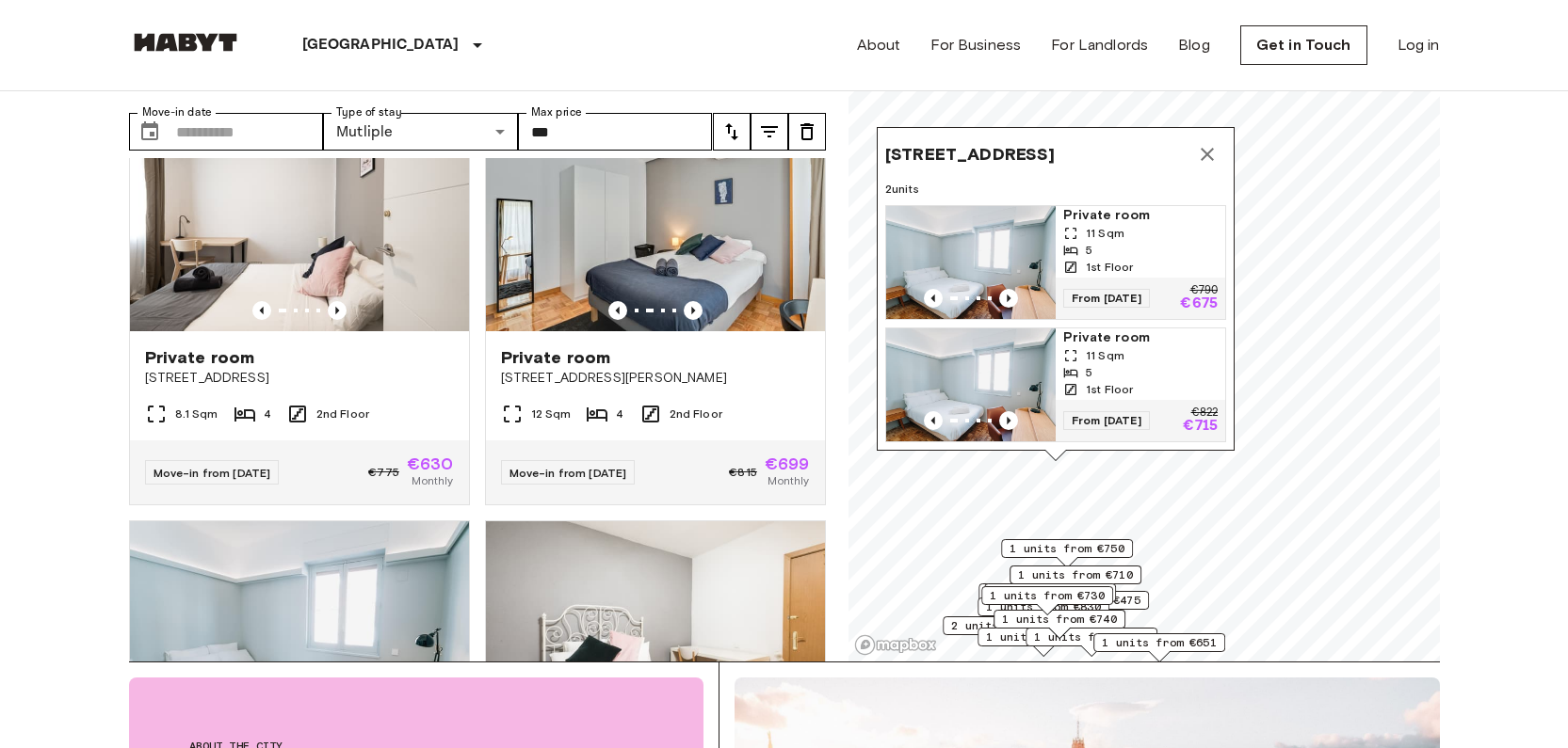
click at [1214, 143] on icon "Map marker" at bounding box center [1207, 154] width 23 height 23
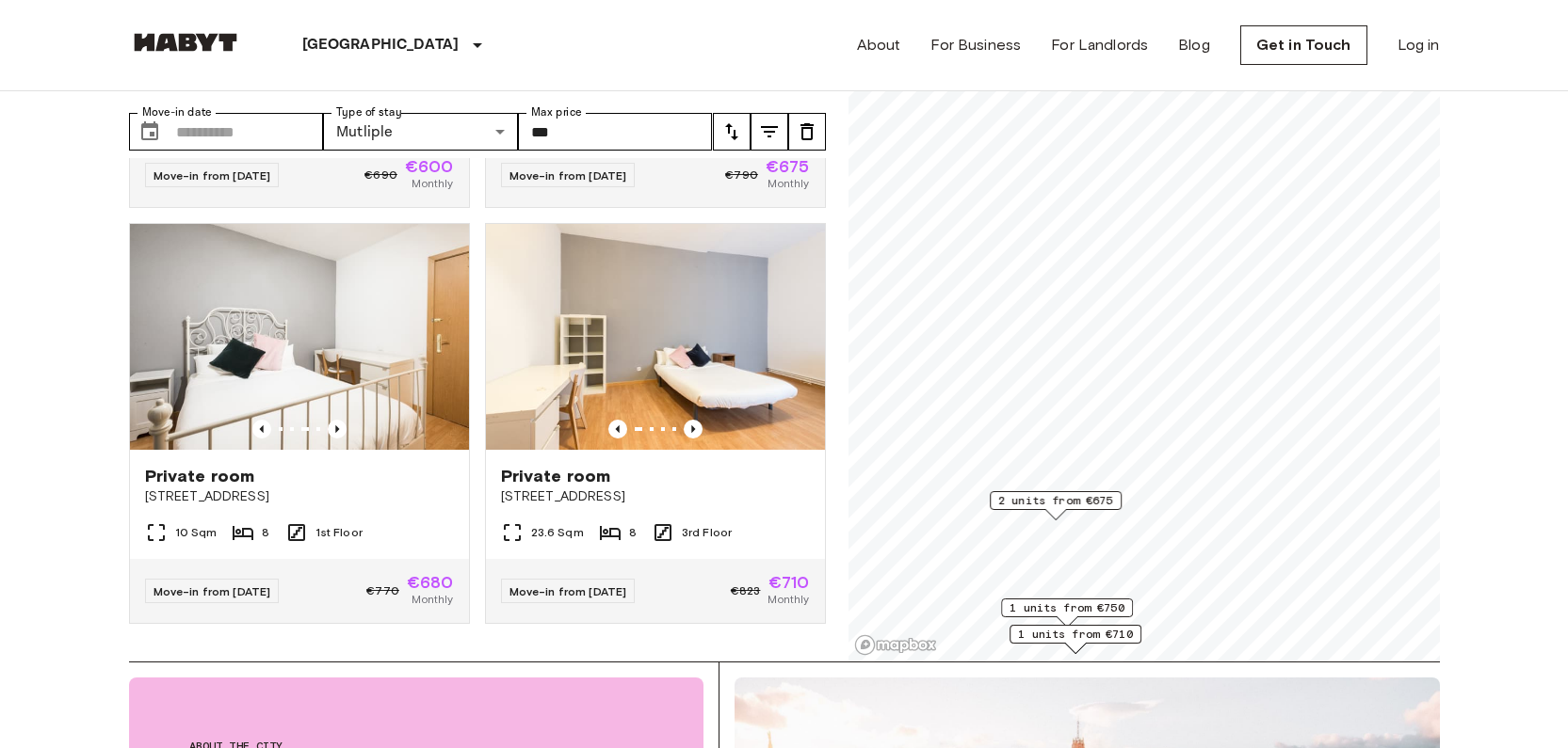
scroll to position [40, 0]
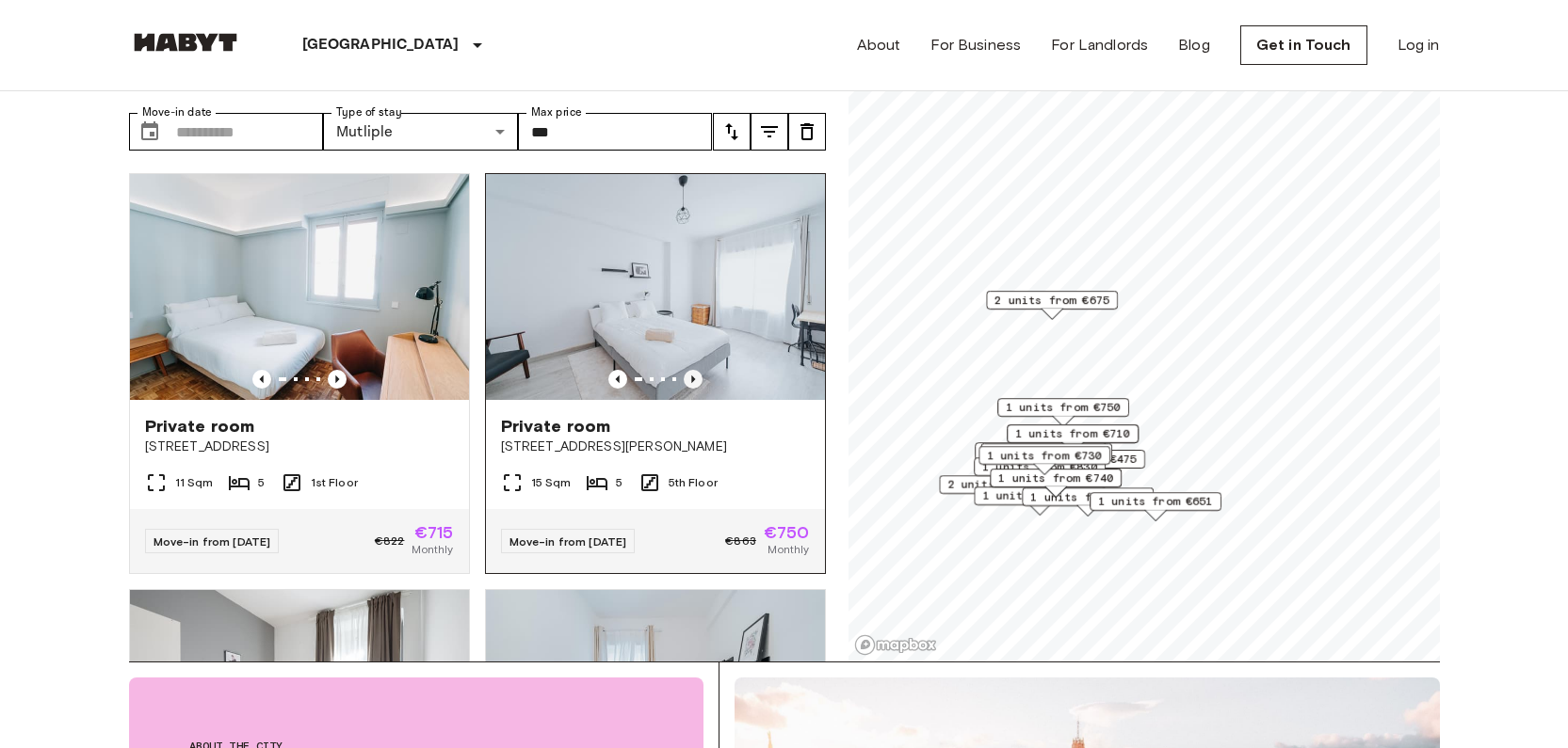
click at [683, 370] on icon "Previous image" at bounding box center [692, 378] width 19 height 19
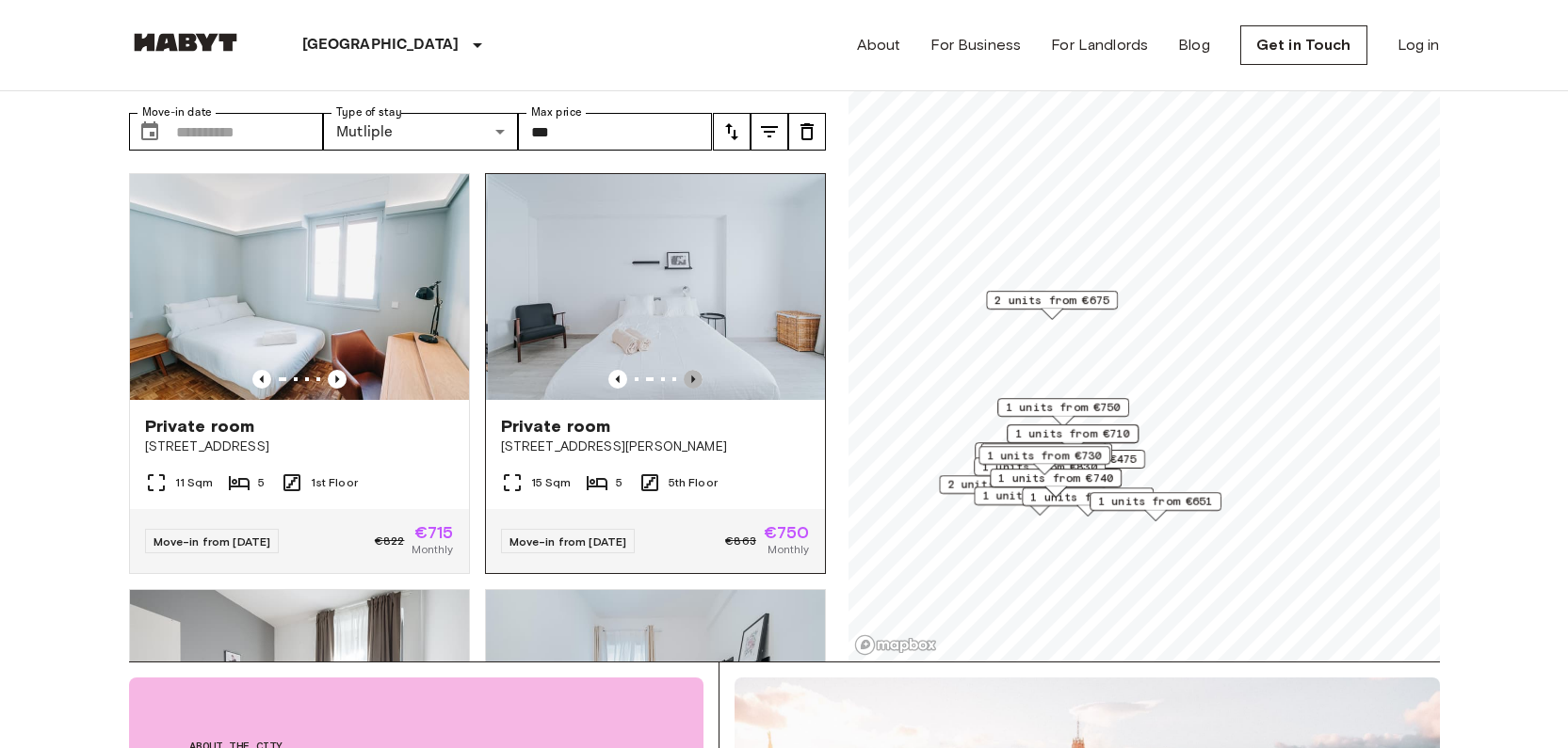
click at [683, 370] on icon "Previous image" at bounding box center [692, 378] width 19 height 19
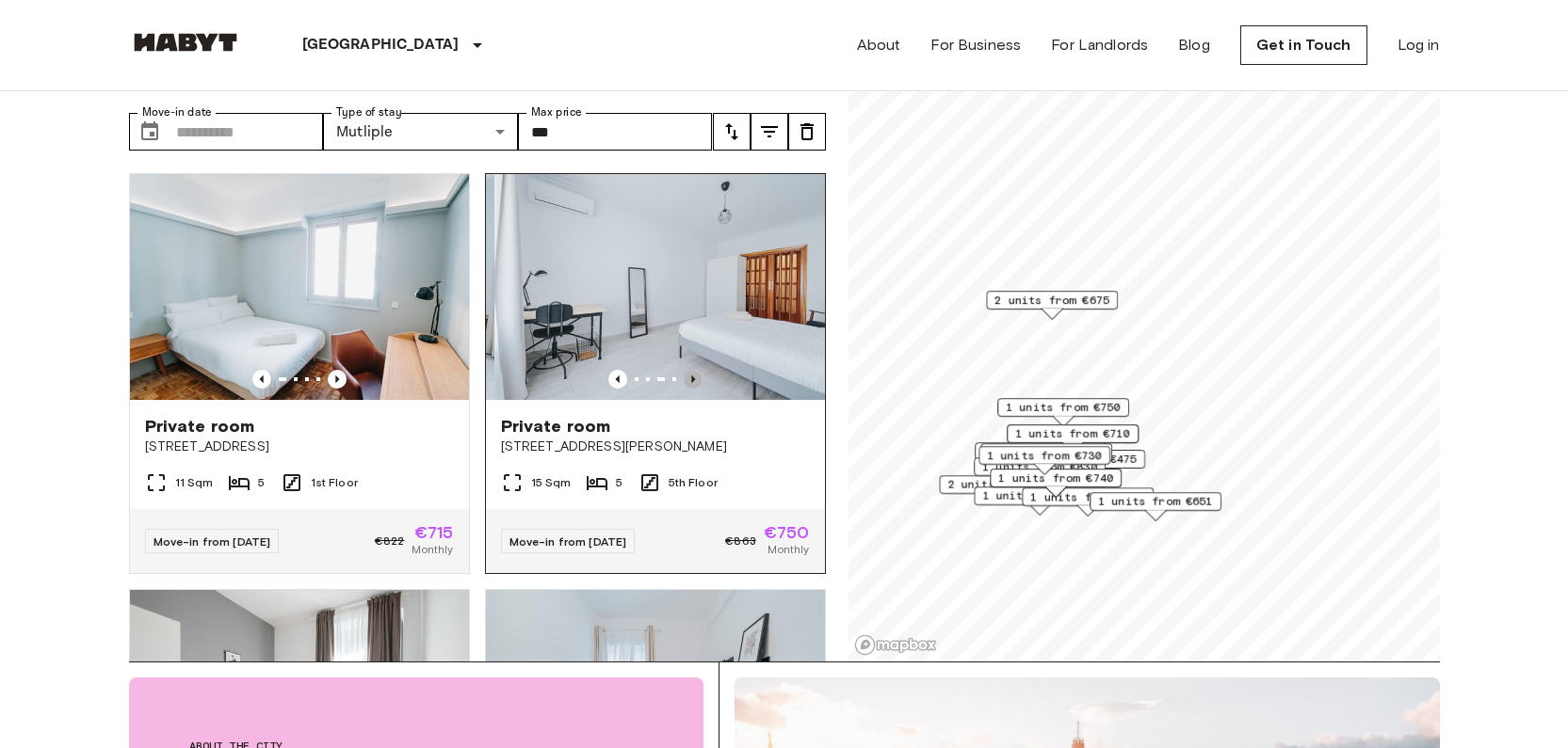
click at [683, 370] on icon "Previous image" at bounding box center [692, 378] width 19 height 19
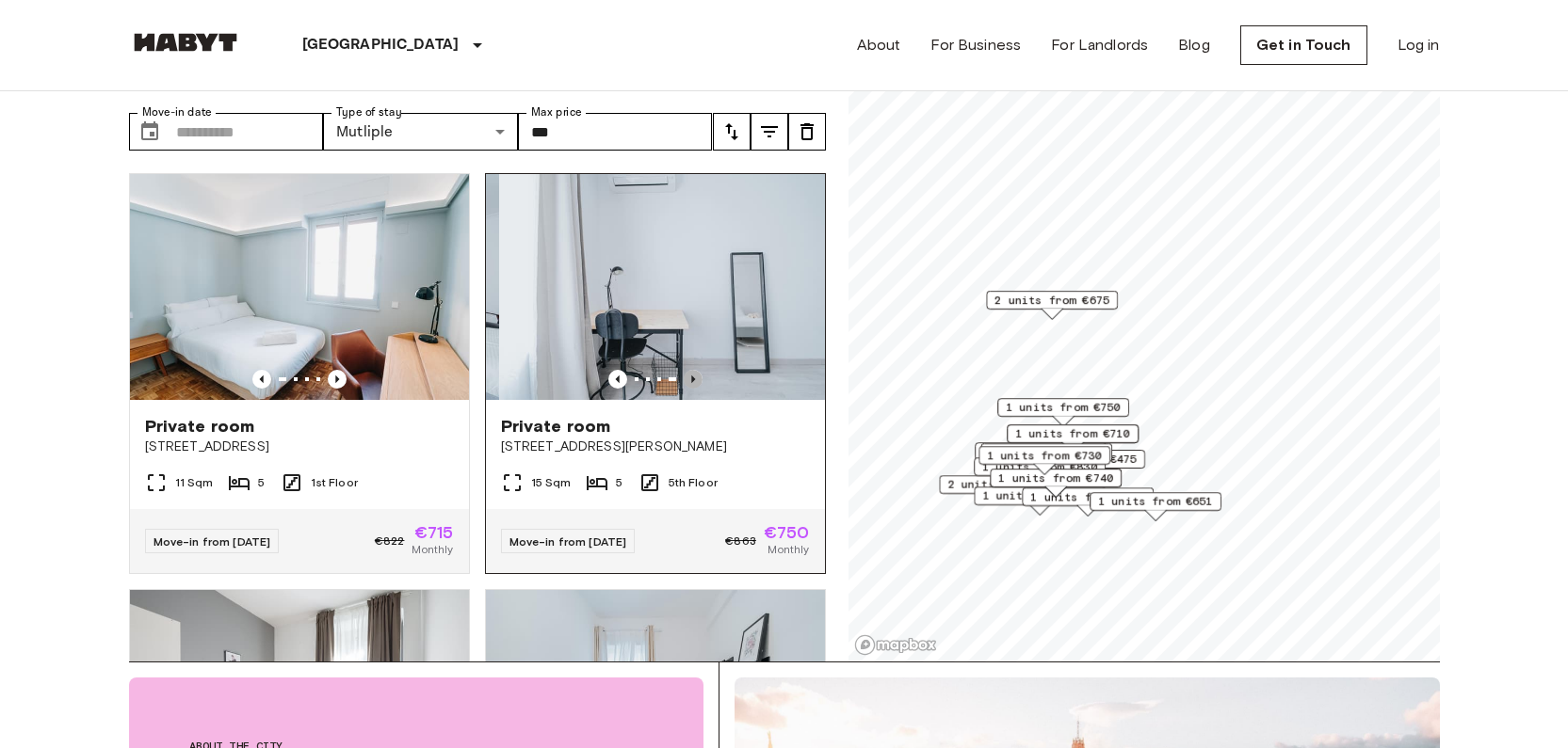
click at [683, 370] on icon "Previous image" at bounding box center [692, 378] width 19 height 19
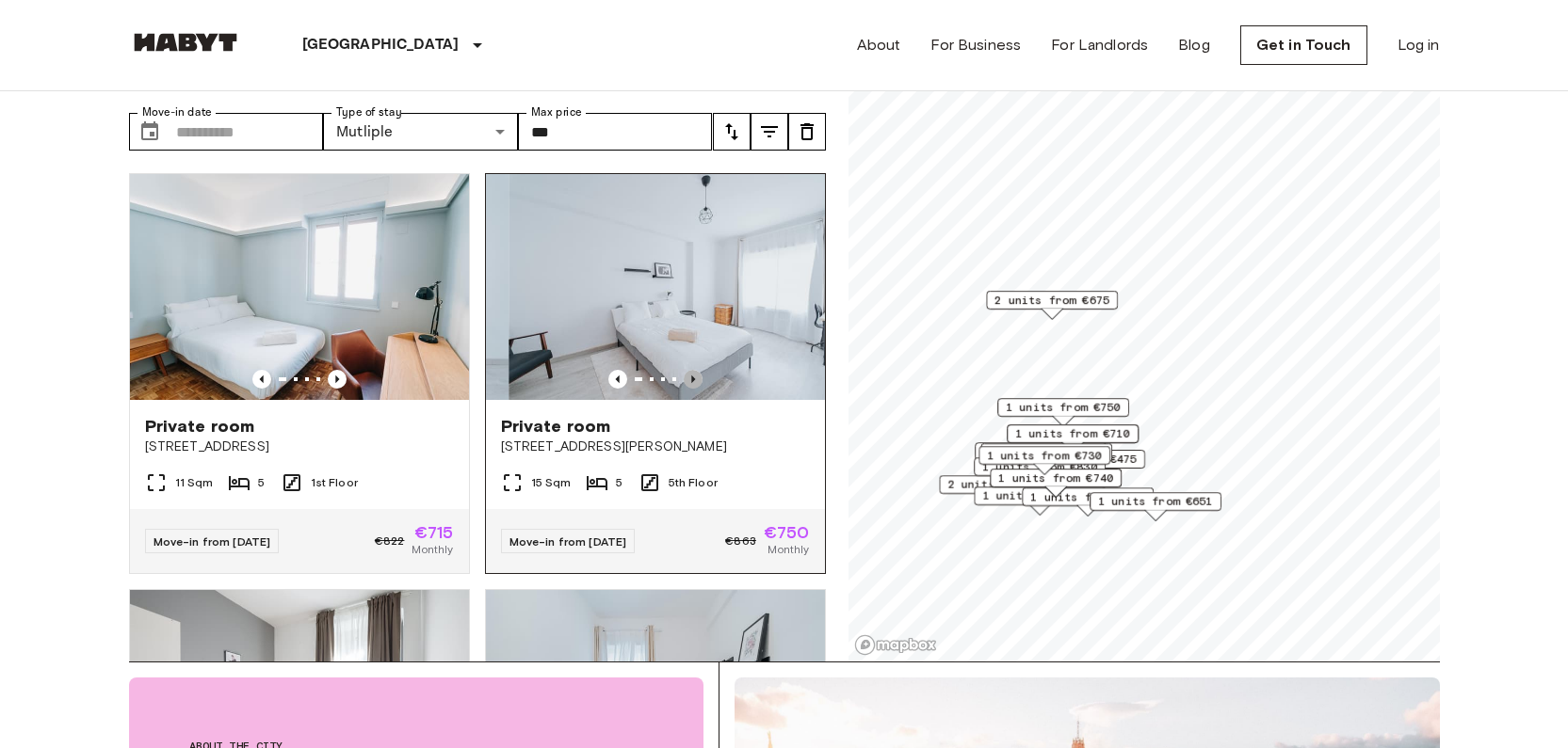
click at [683, 370] on icon "Previous image" at bounding box center [692, 378] width 19 height 19
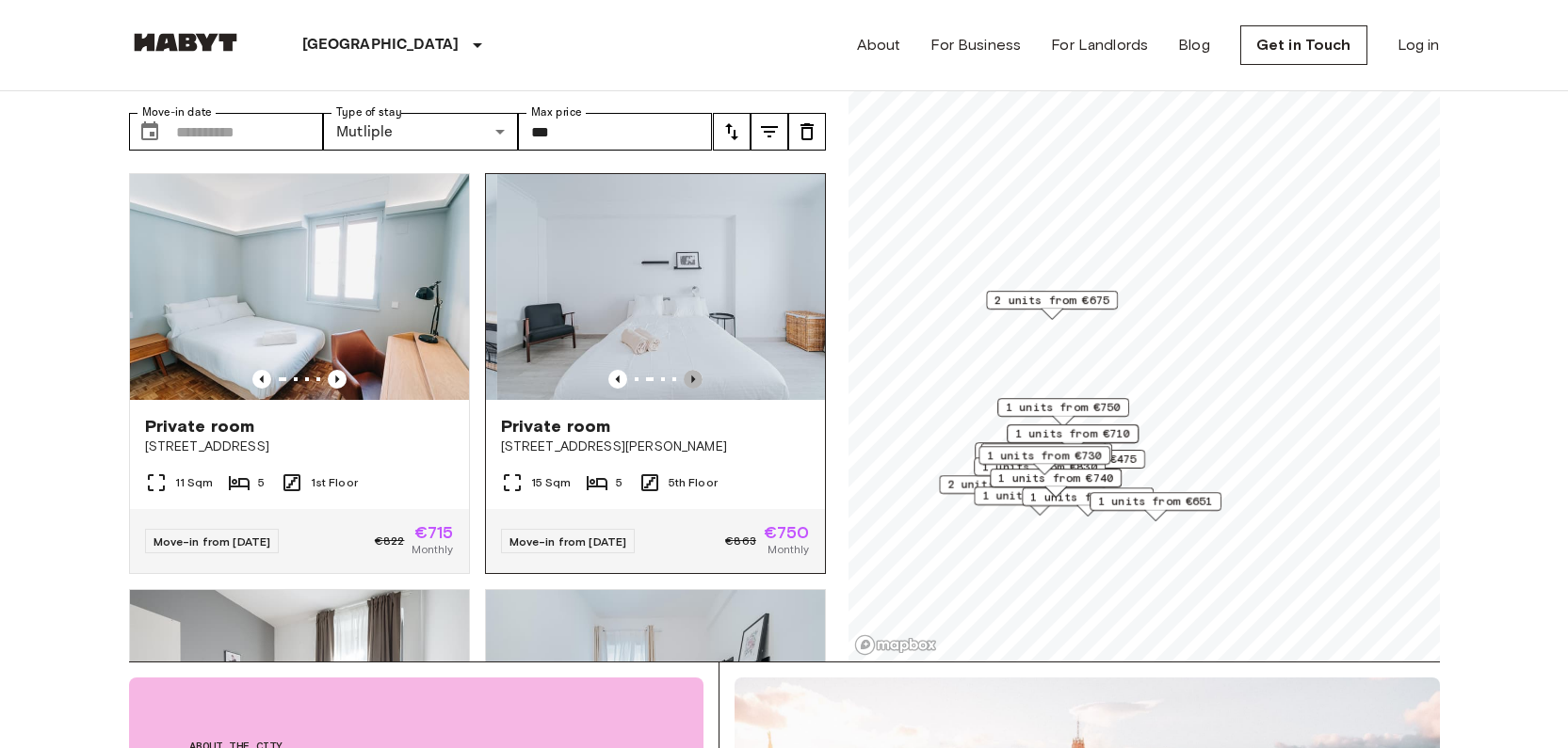
click at [683, 370] on icon "Previous image" at bounding box center [692, 378] width 19 height 19
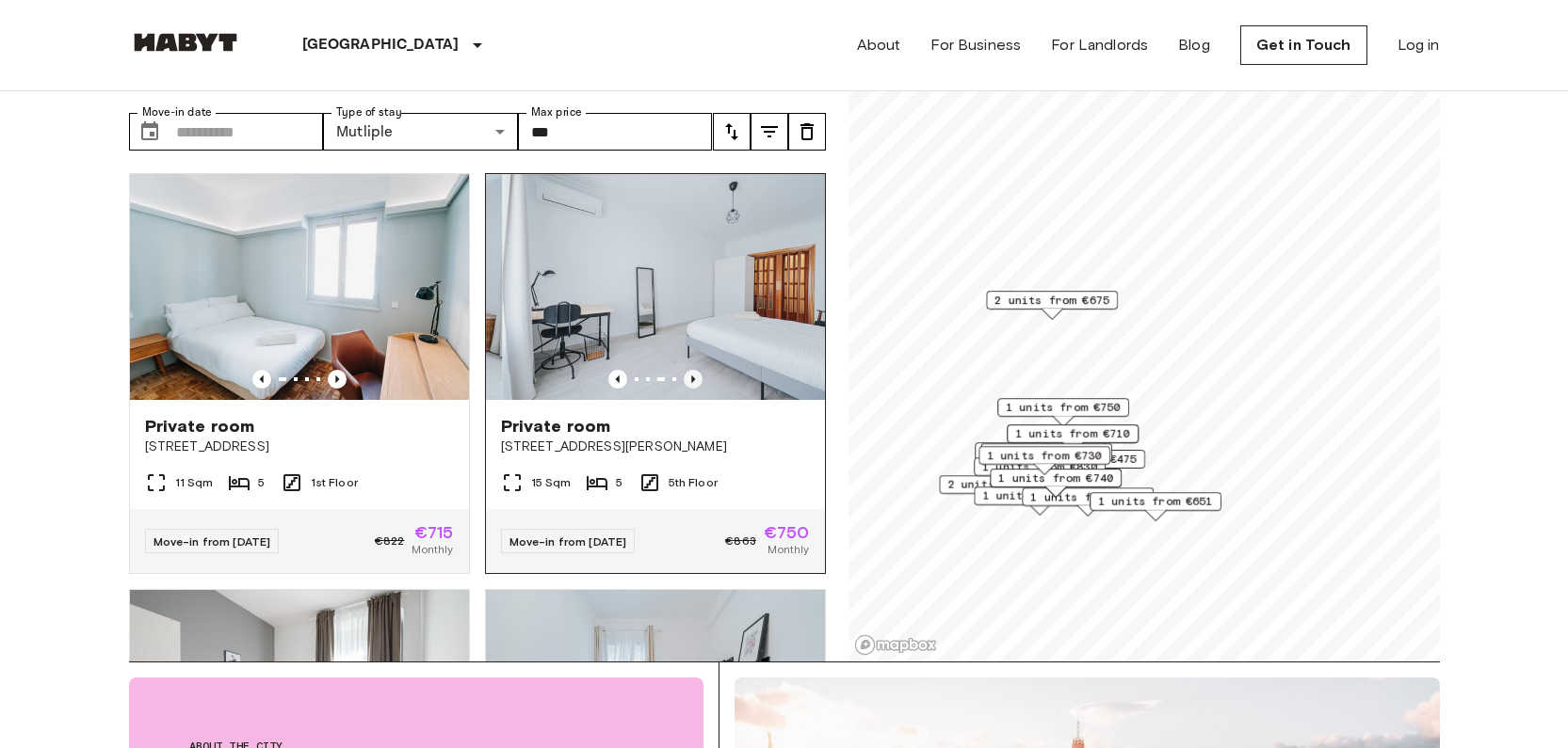
click at [683, 370] on icon "Previous image" at bounding box center [692, 378] width 19 height 19
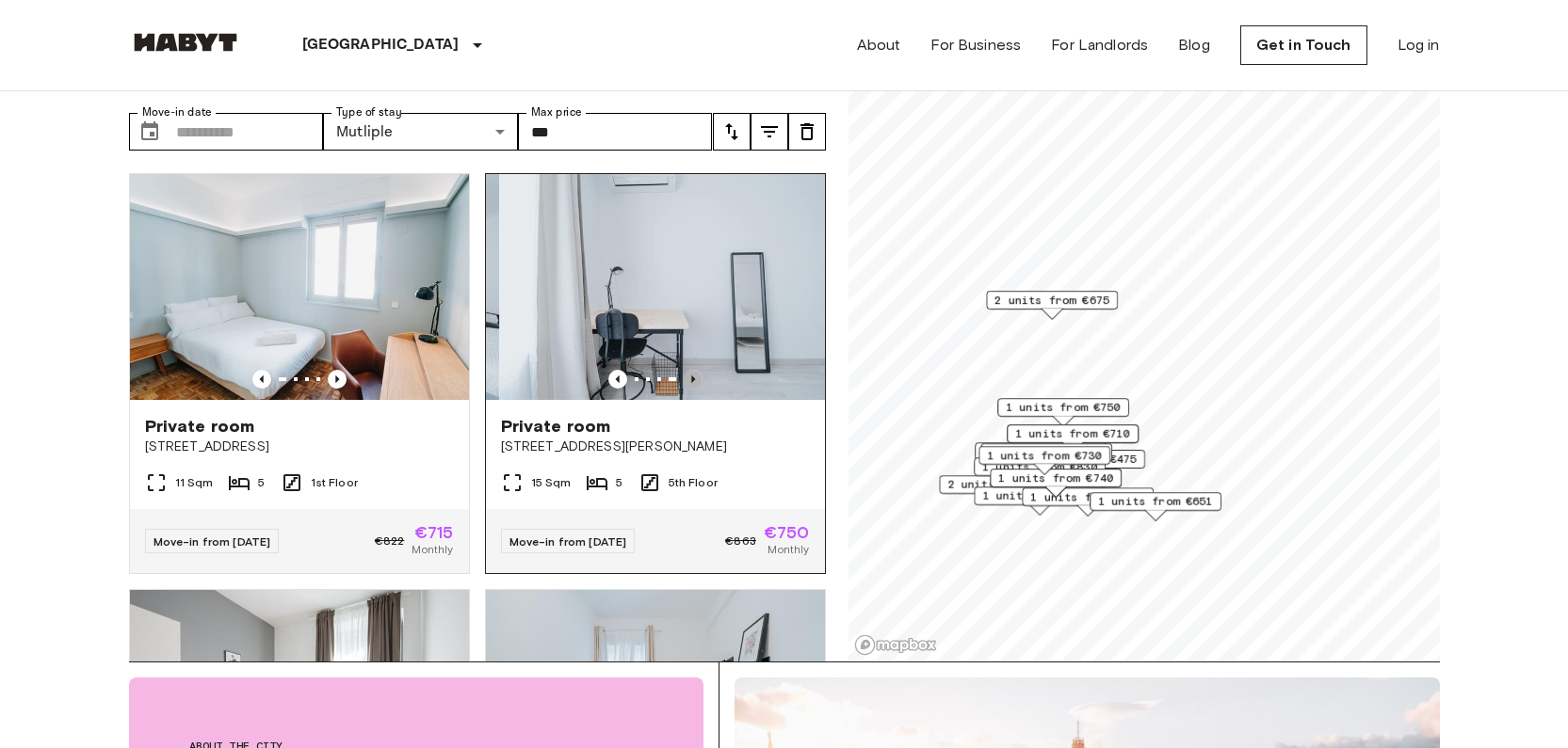
click at [683, 370] on icon "Previous image" at bounding box center [692, 378] width 19 height 19
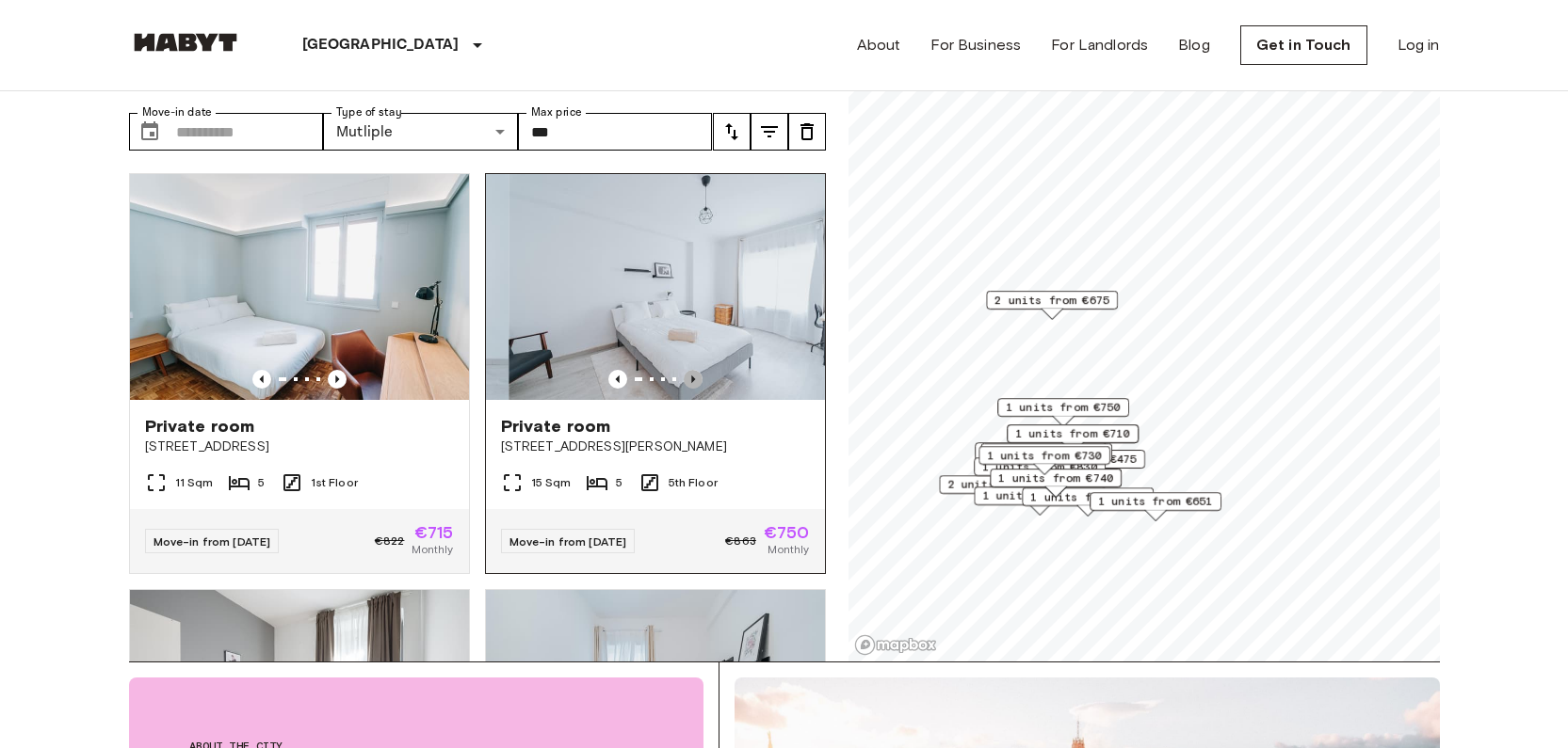
click at [683, 370] on icon "Previous image" at bounding box center [692, 378] width 19 height 19
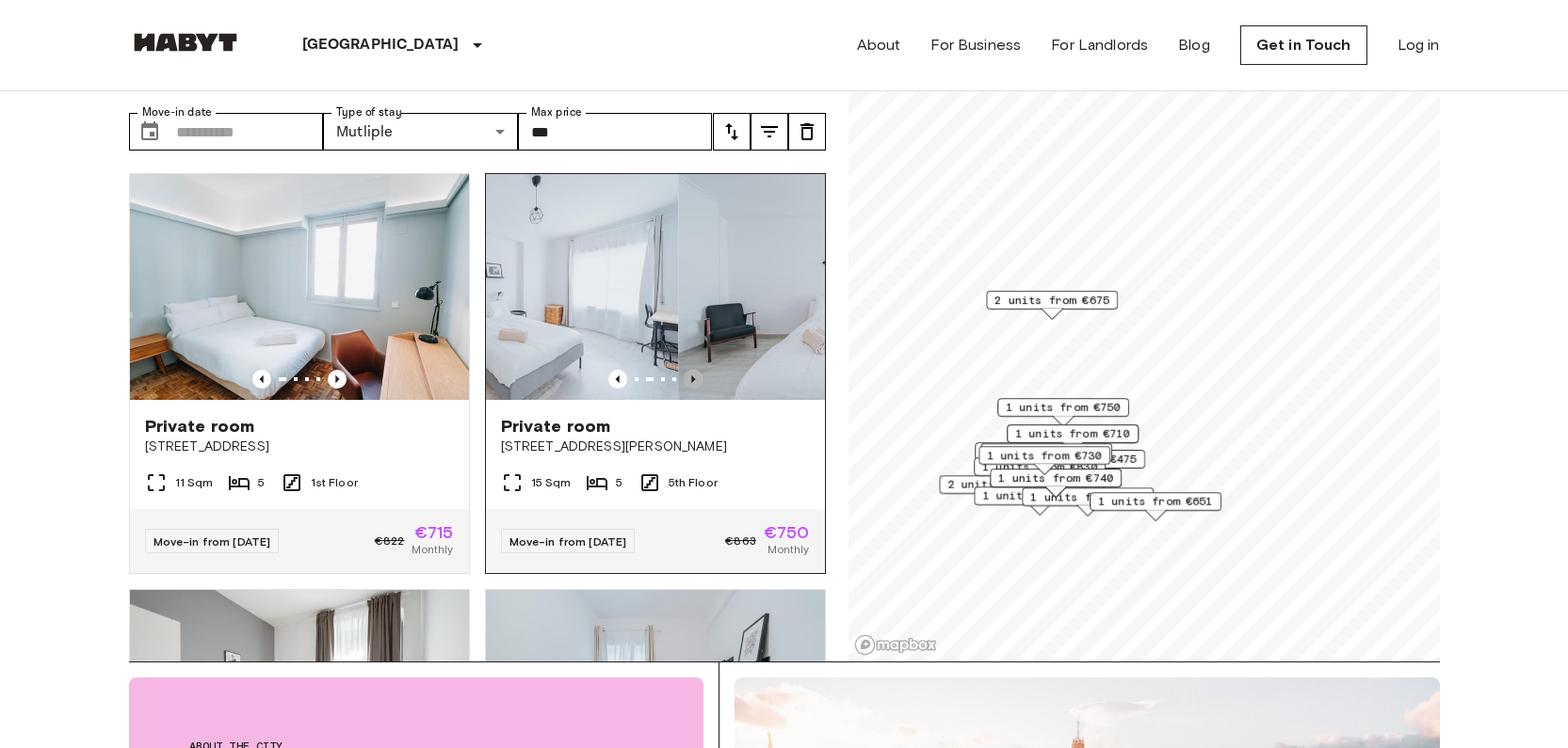
click at [683, 370] on icon "Previous image" at bounding box center [692, 378] width 19 height 19
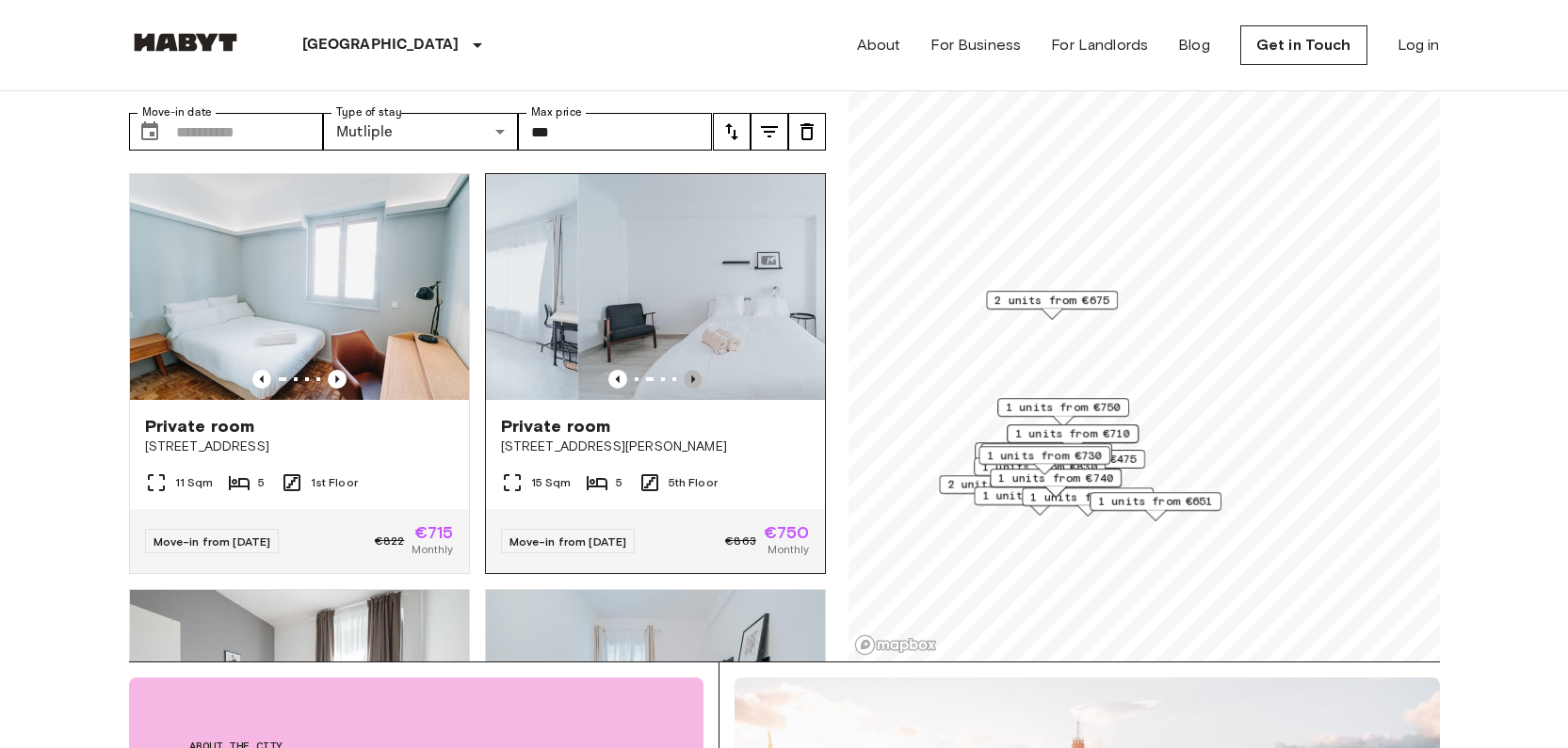
click at [683, 370] on icon "Previous image" at bounding box center [692, 378] width 19 height 19
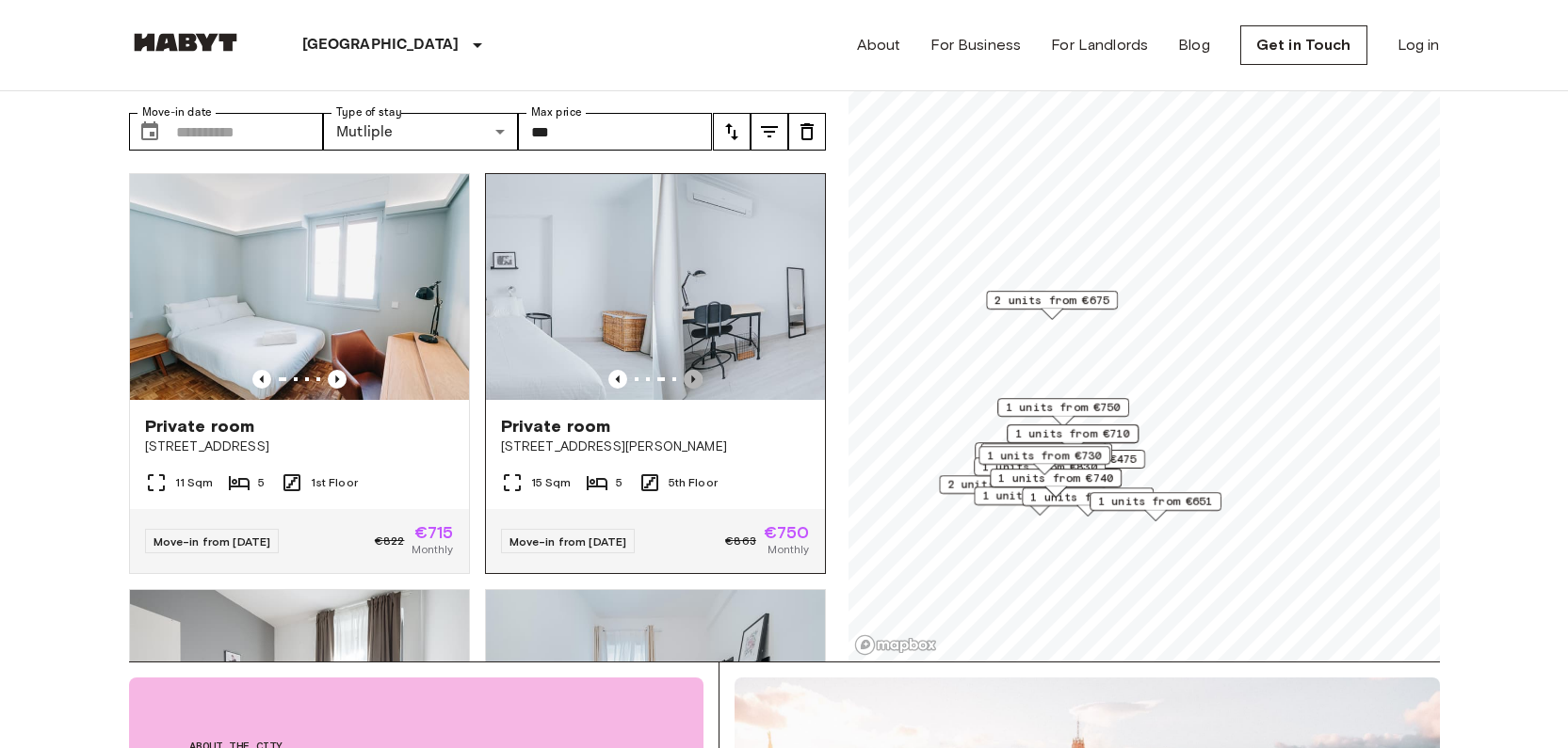
click at [683, 370] on icon "Previous image" at bounding box center [692, 378] width 19 height 19
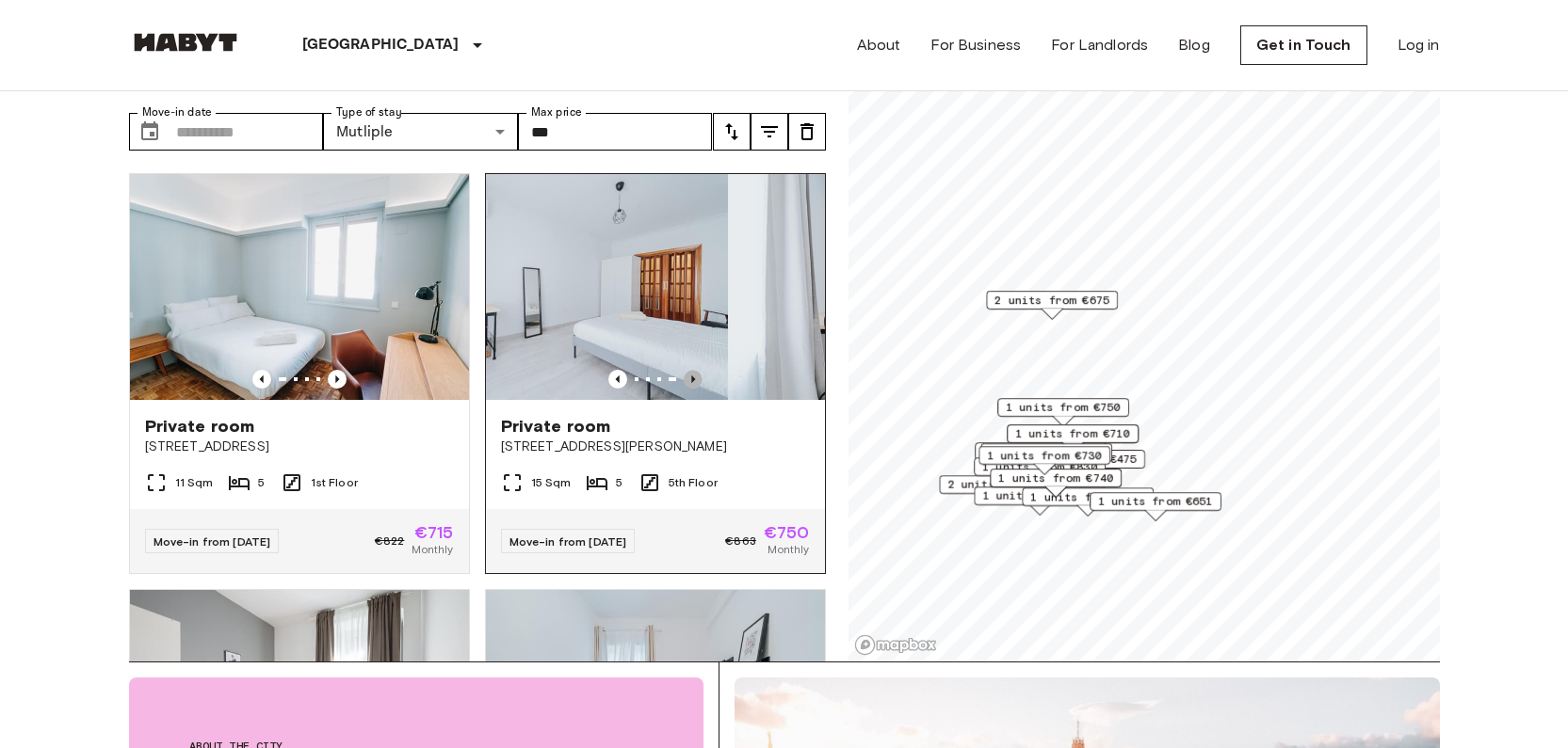
click at [683, 370] on icon "Previous image" at bounding box center [692, 378] width 19 height 19
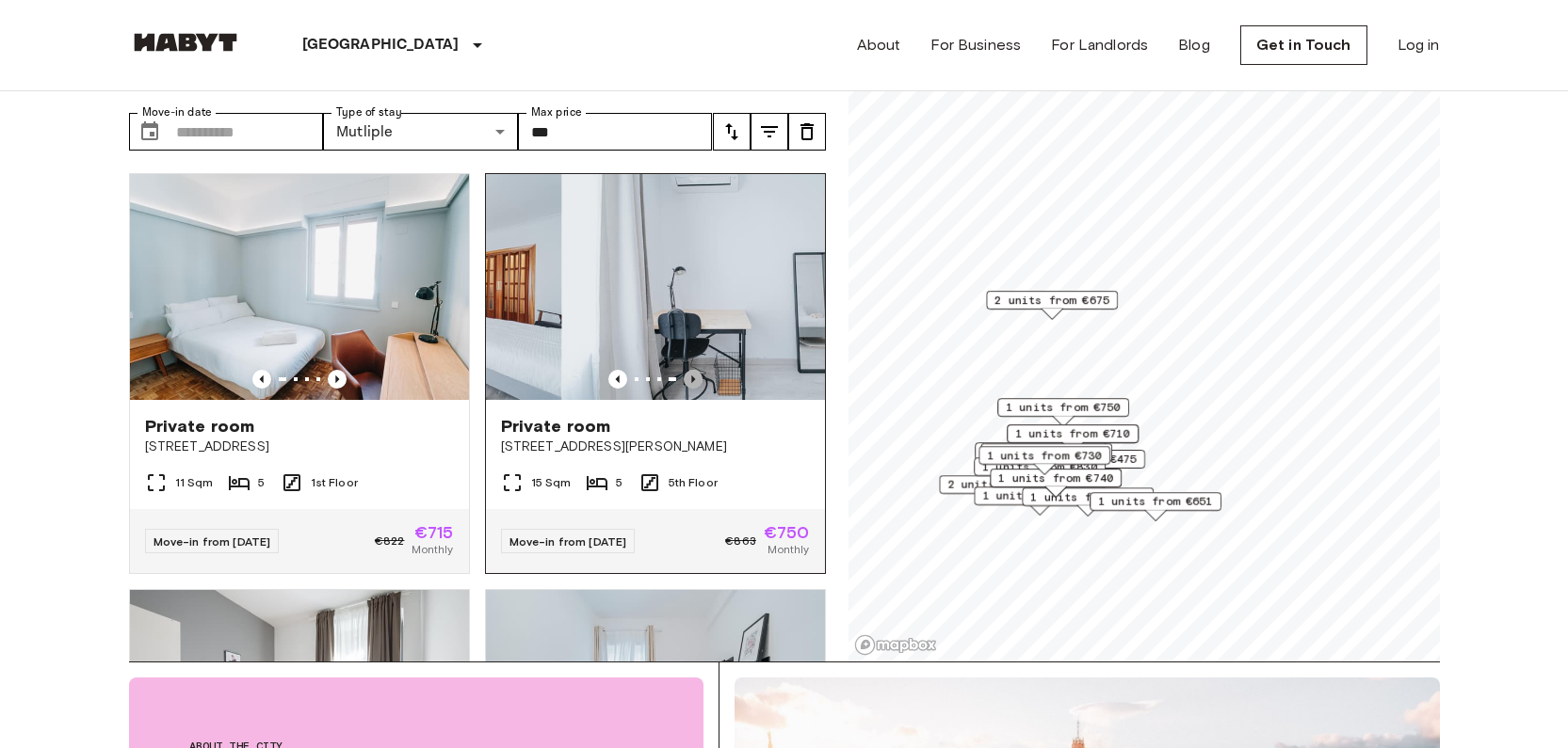
click at [683, 370] on icon "Previous image" at bounding box center [692, 378] width 19 height 19
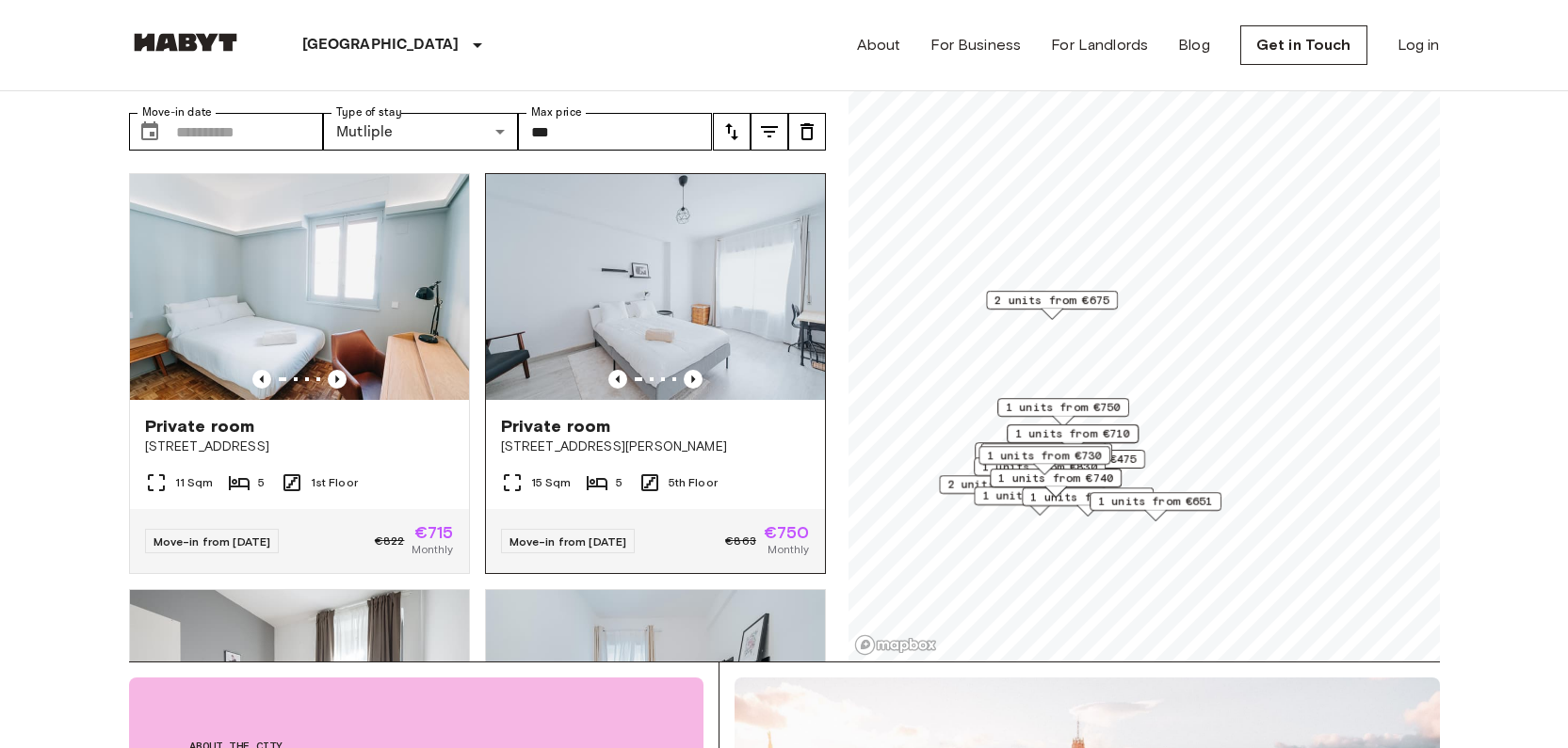
click at [739, 438] on span "[STREET_ADDRESS][PERSON_NAME]" at bounding box center [655, 446] width 309 height 19
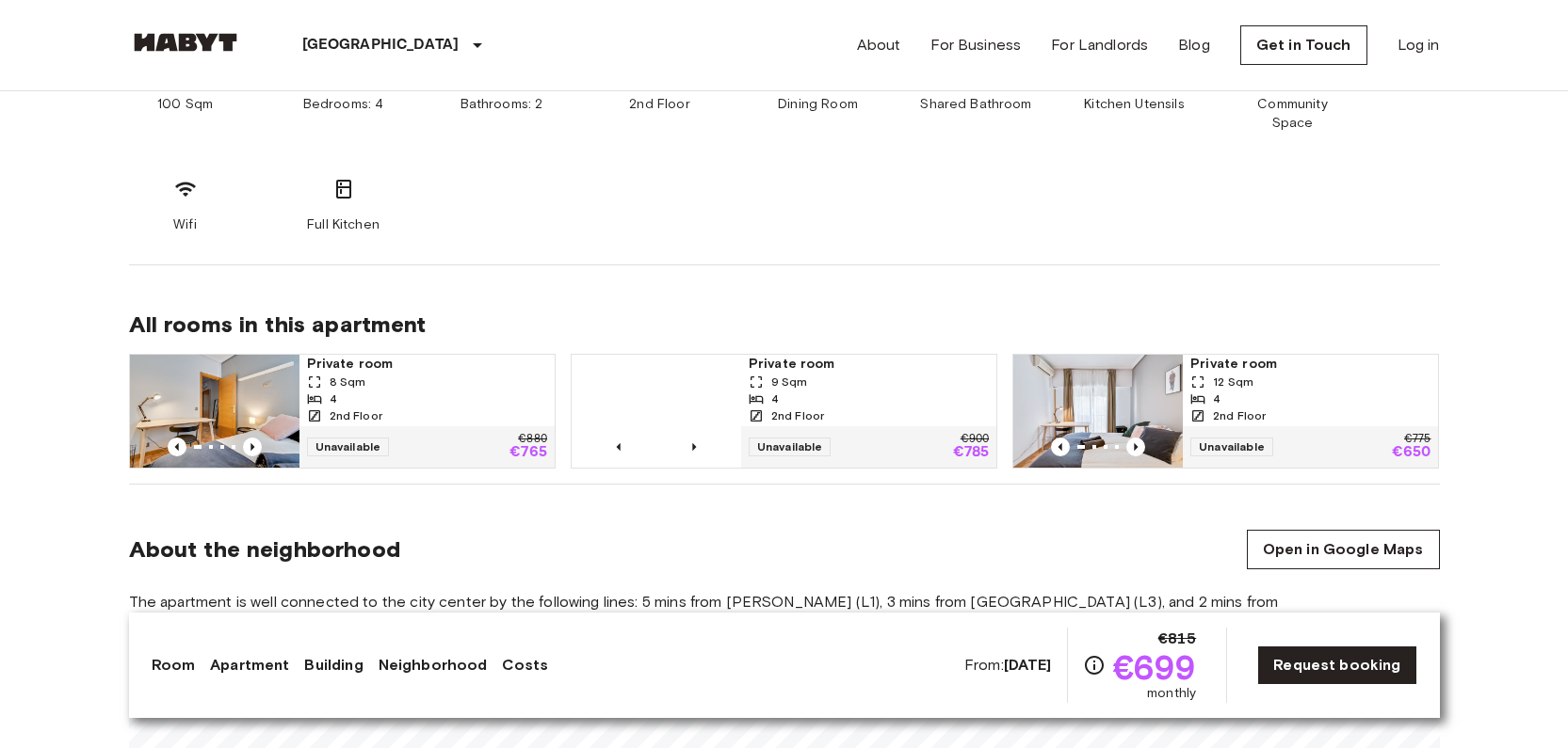
scroll to position [1088, 0]
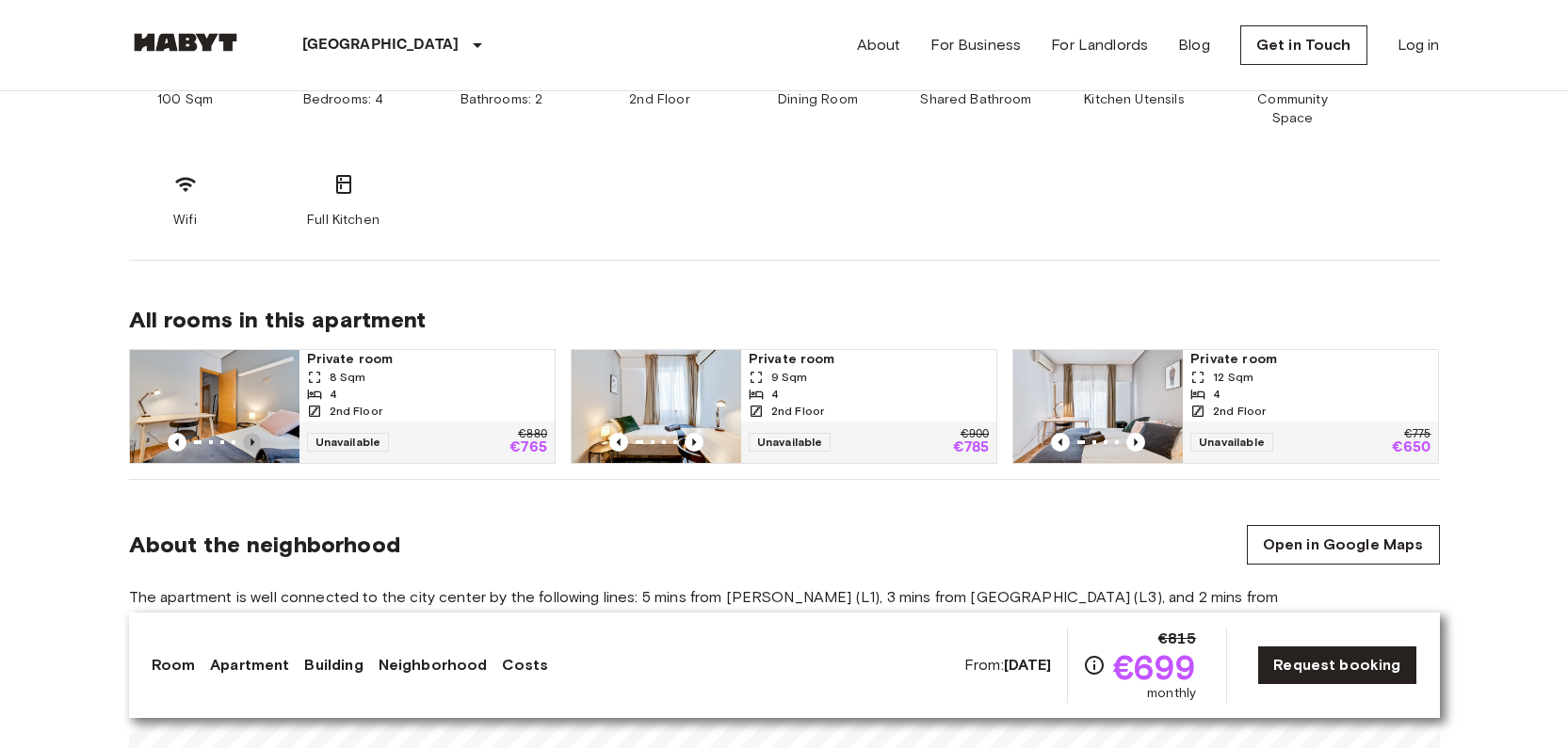
click at [251, 439] on icon "Previous image" at bounding box center [252, 442] width 4 height 8
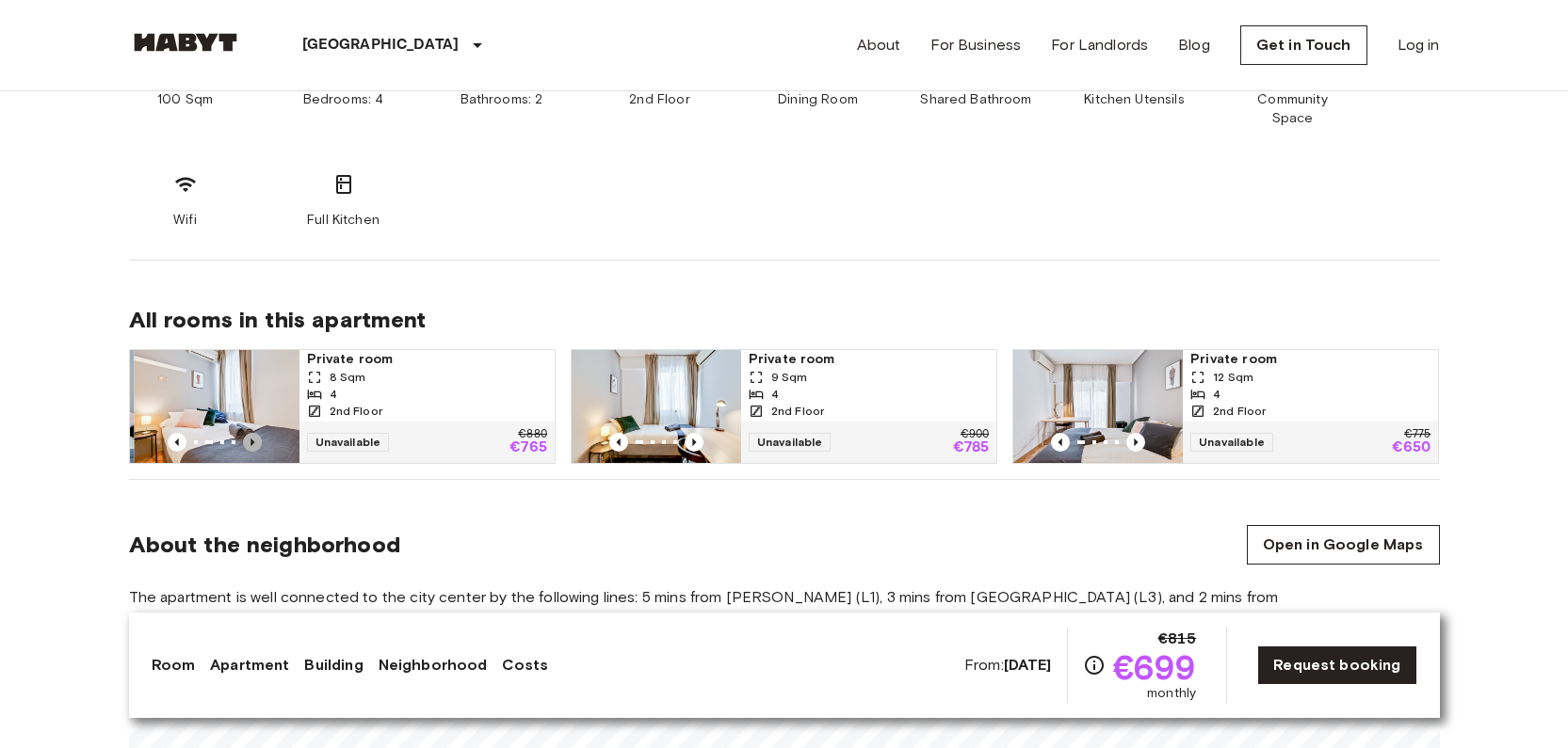
click at [251, 439] on icon "Previous image" at bounding box center [252, 442] width 4 height 8
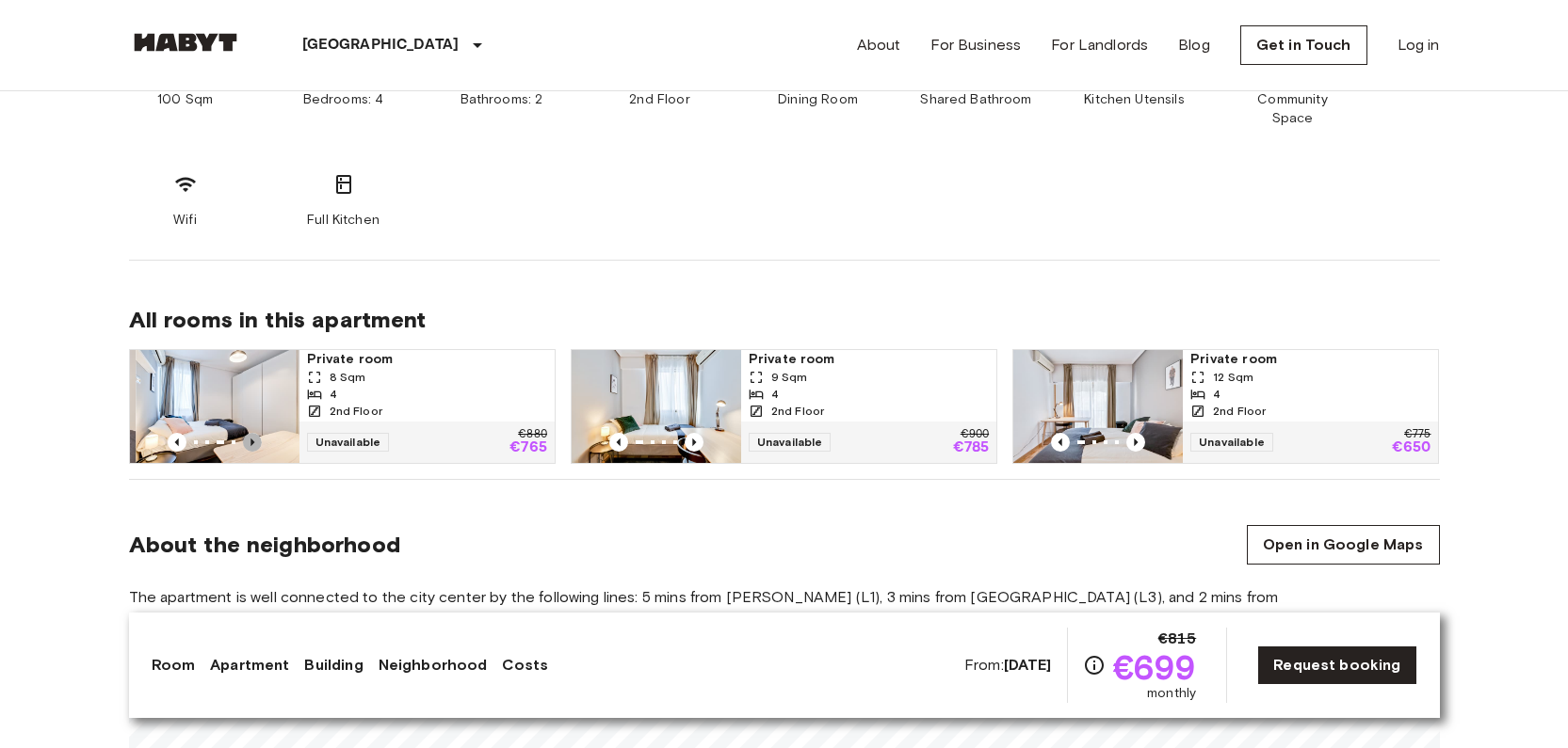
click at [251, 439] on icon "Previous image" at bounding box center [252, 442] width 4 height 8
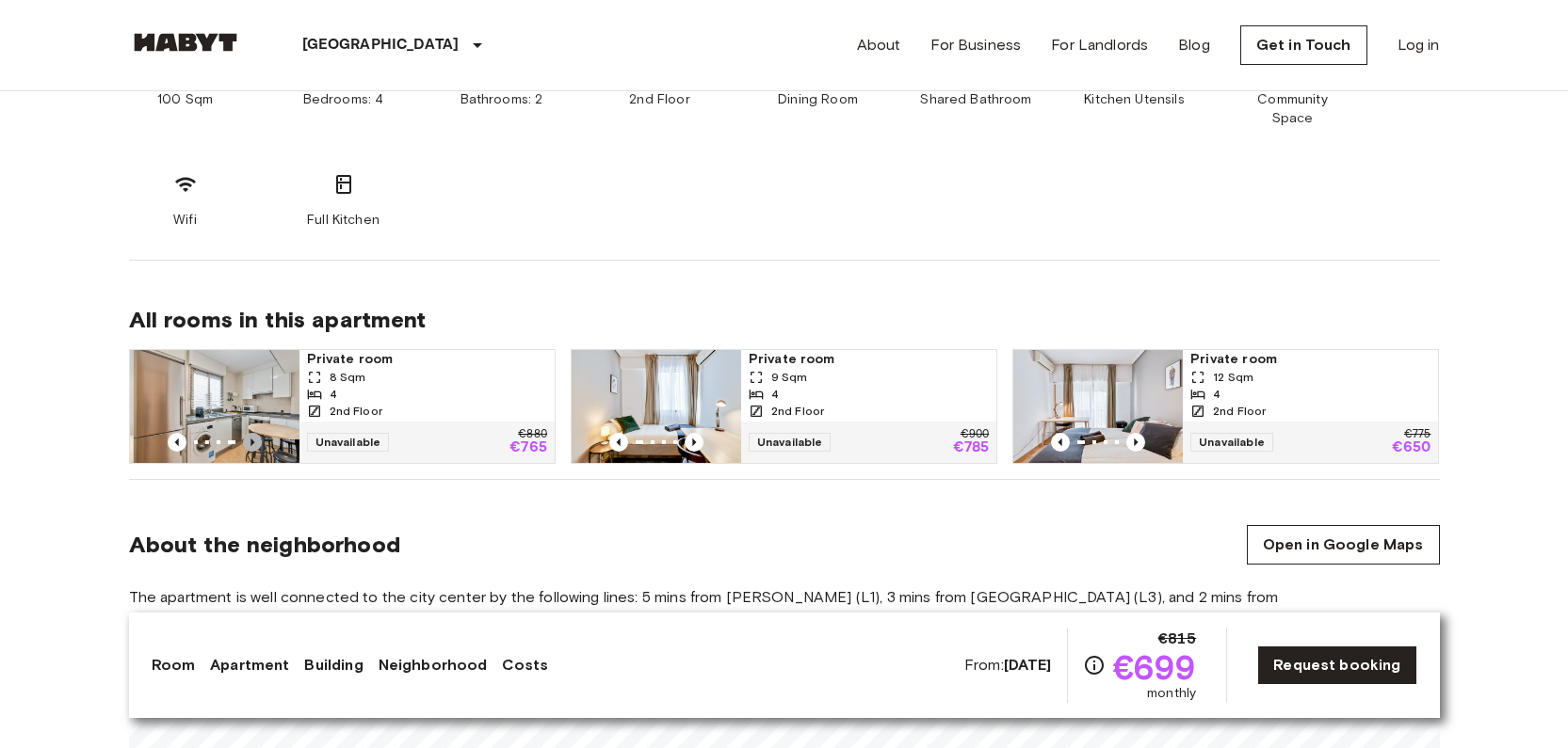
click at [251, 439] on icon "Previous image" at bounding box center [252, 442] width 4 height 8
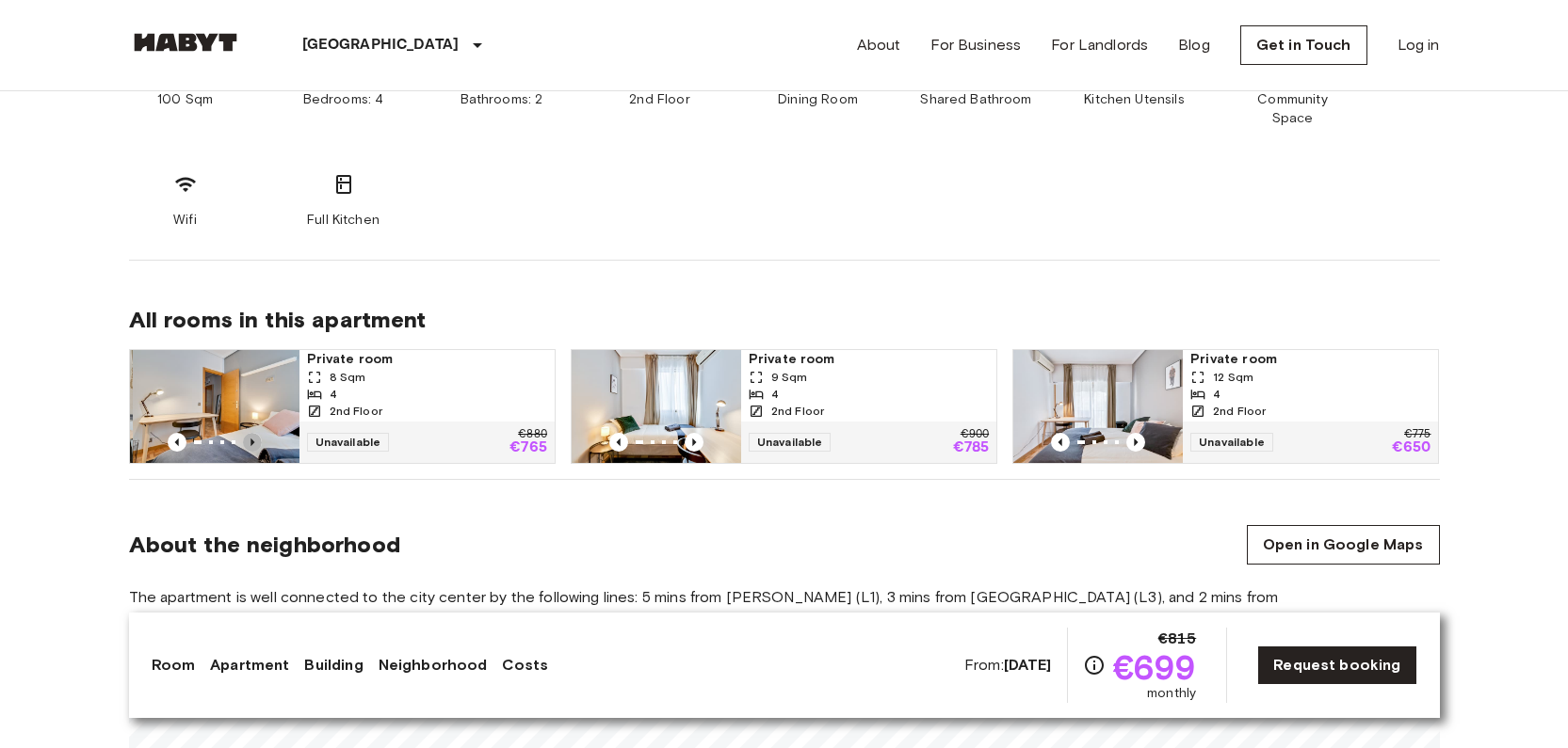
click at [251, 439] on icon "Previous image" at bounding box center [252, 442] width 4 height 8
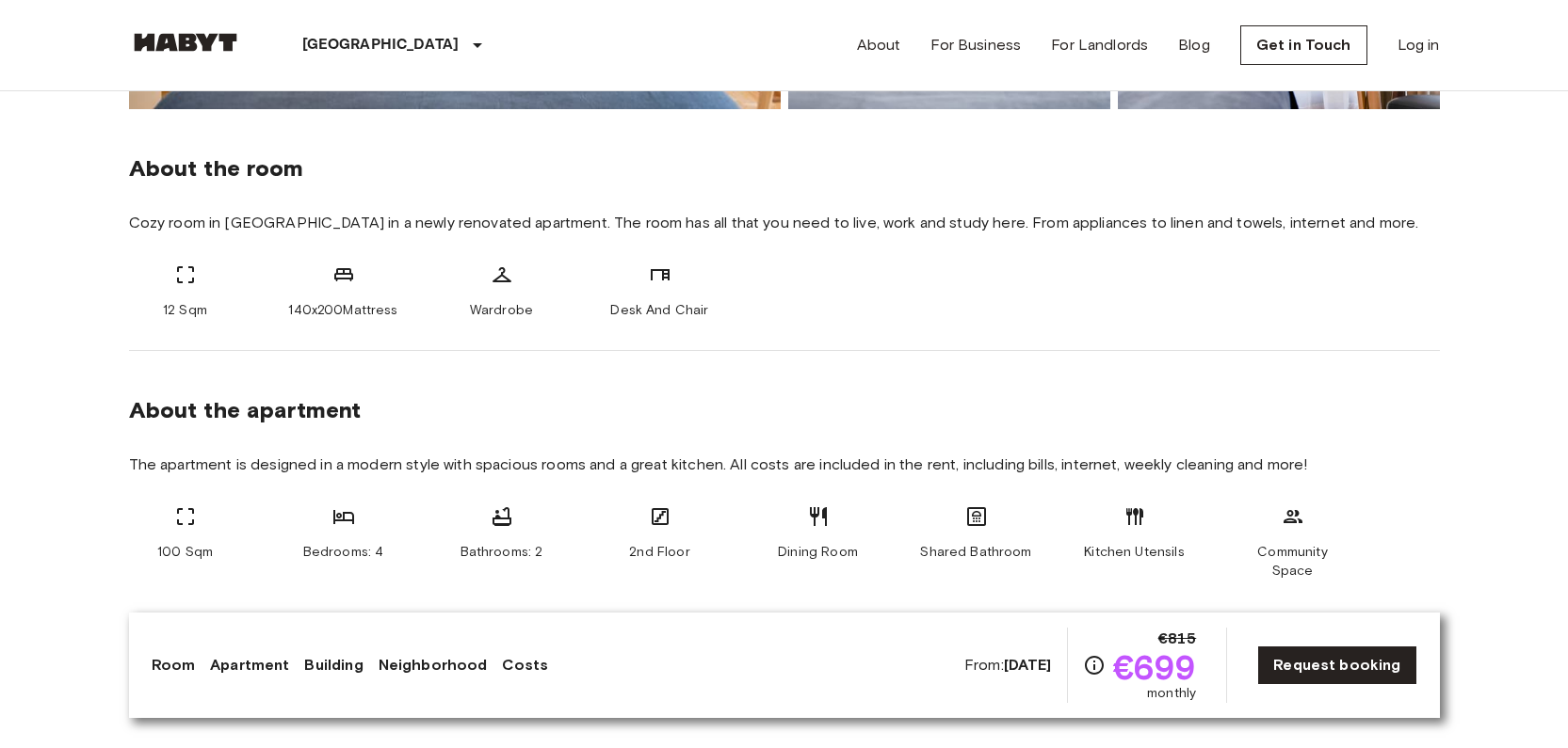
scroll to position [0, 0]
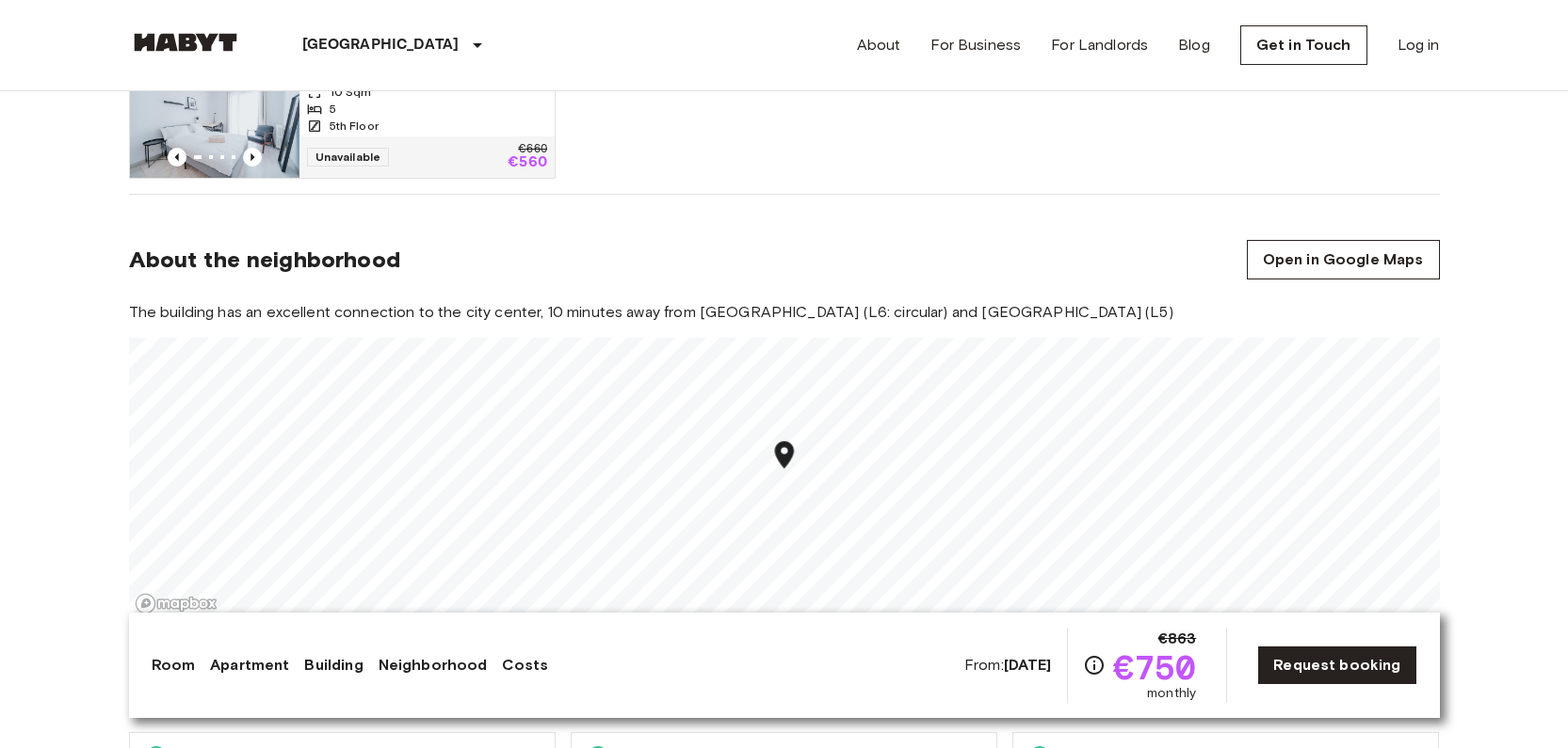
scroll to position [1583, 0]
